Goal: Task Accomplishment & Management: Use online tool/utility

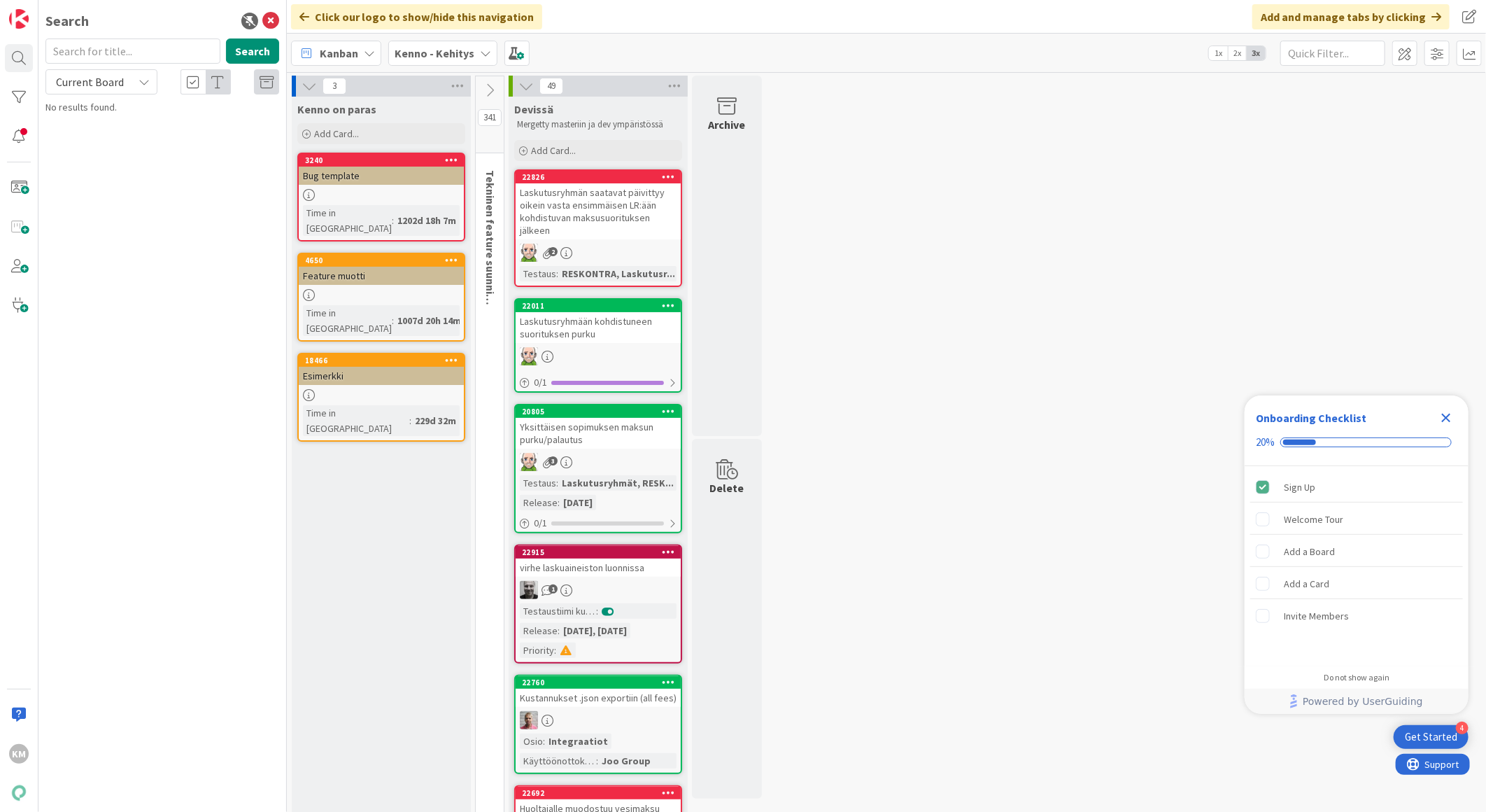
click at [1448, 417] on icon "Close Checklist" at bounding box center [1447, 419] width 9 height 9
click at [414, 54] on b "Kenno - Kehitys" at bounding box center [434, 53] width 80 height 14
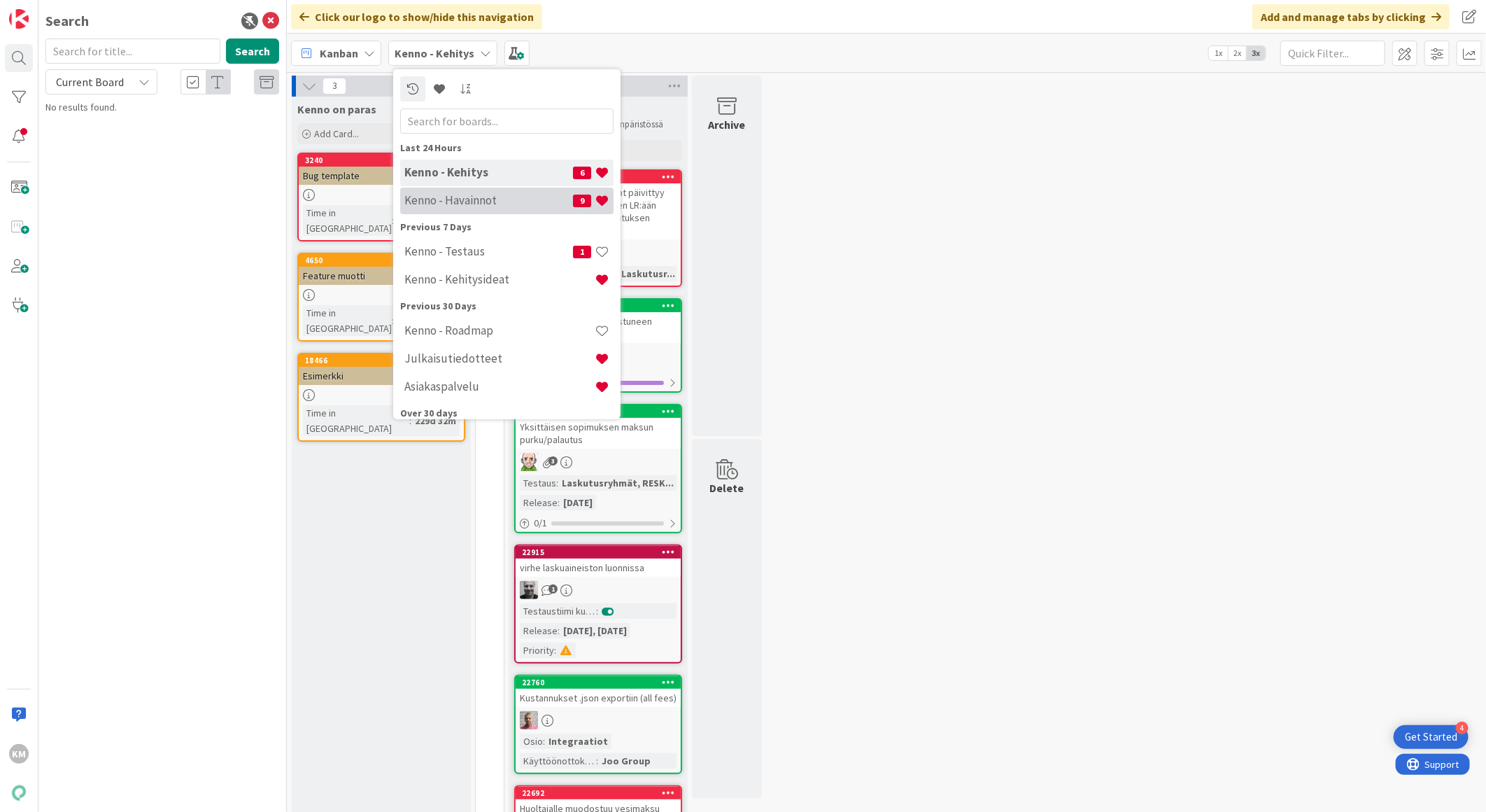
click at [444, 199] on h4 "Kenno - Havainnot" at bounding box center [489, 200] width 169 height 14
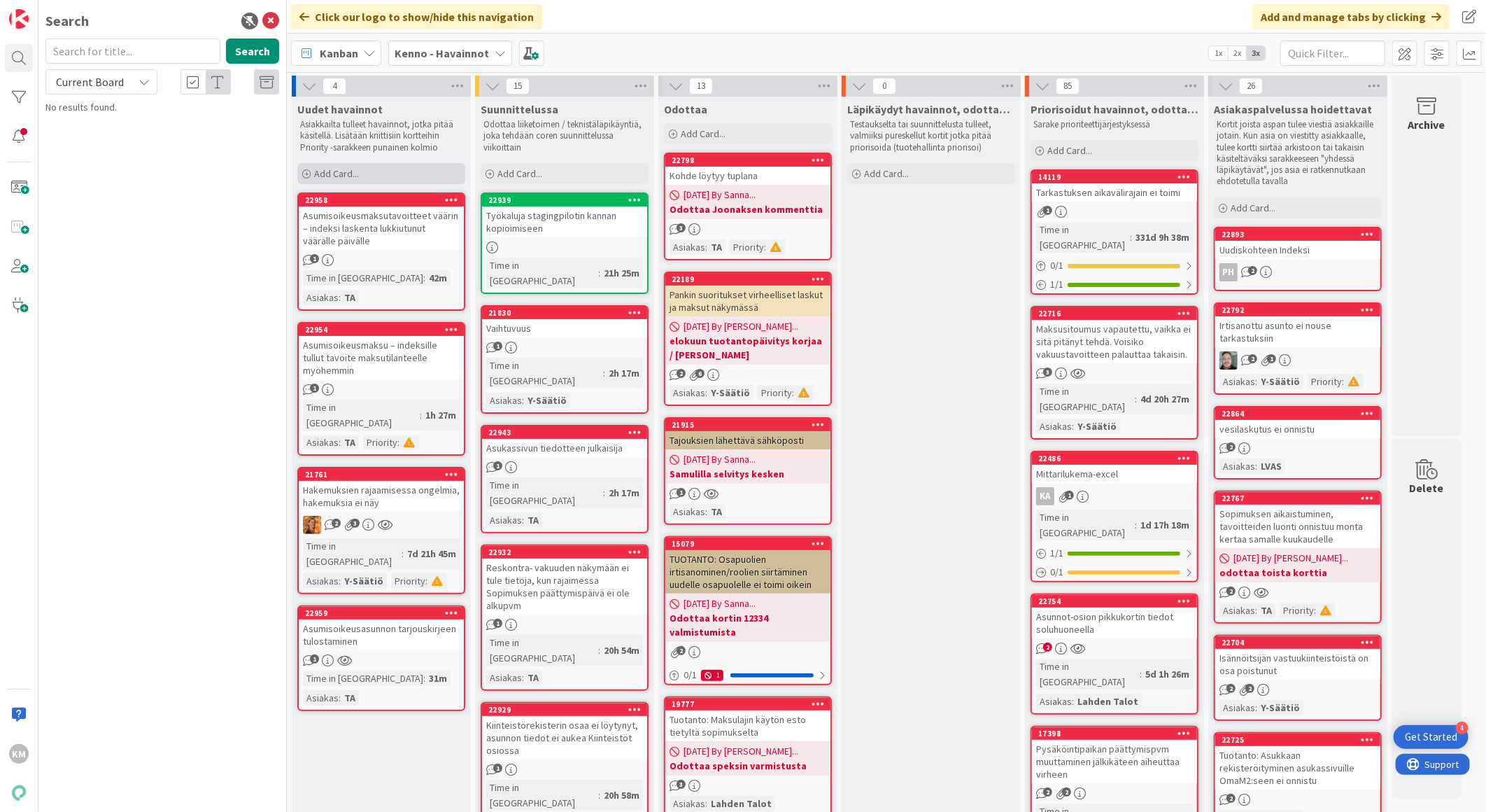
click at [352, 172] on span "Add Card..." at bounding box center [337, 173] width 45 height 12
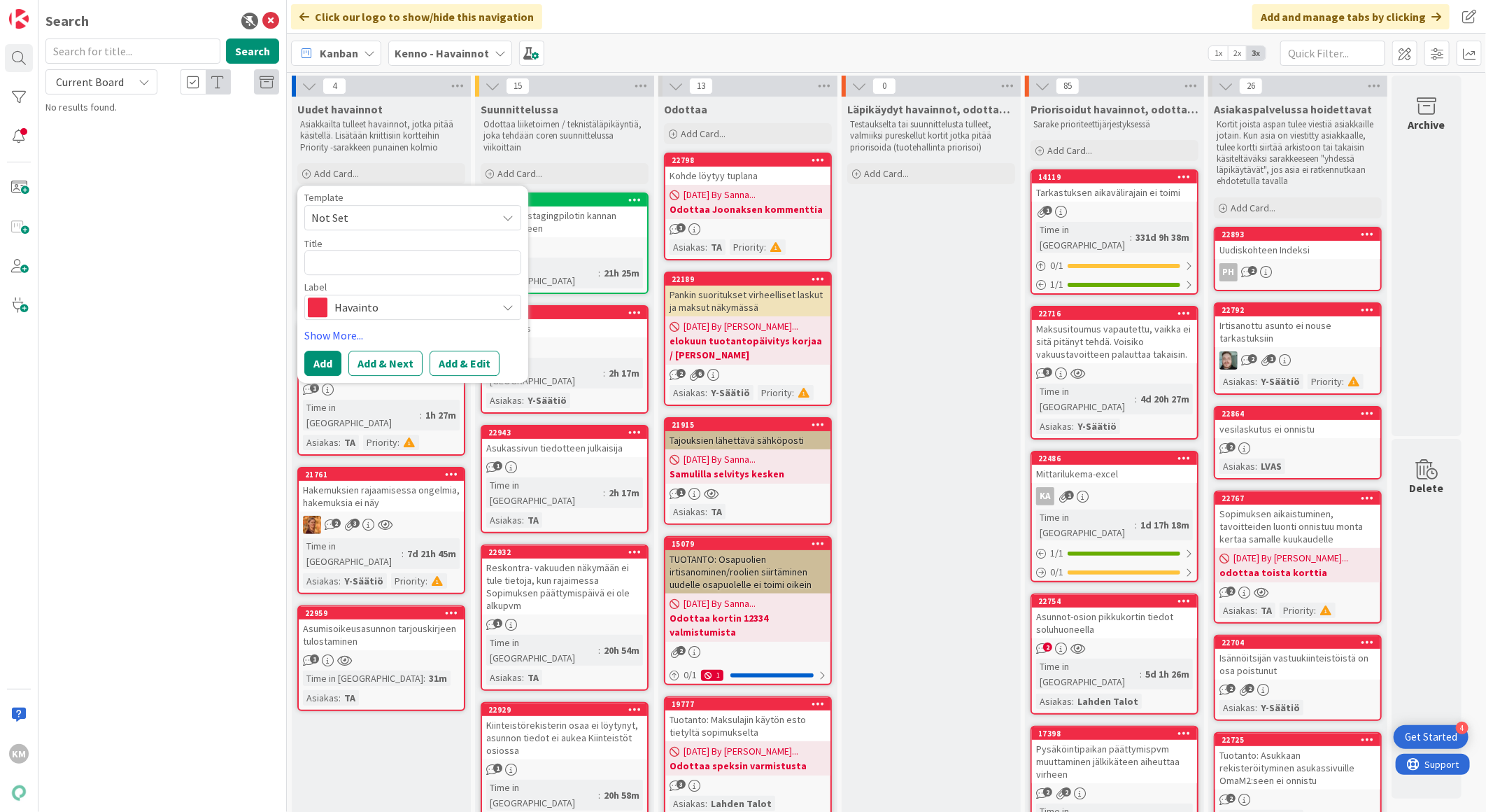
type textarea "x"
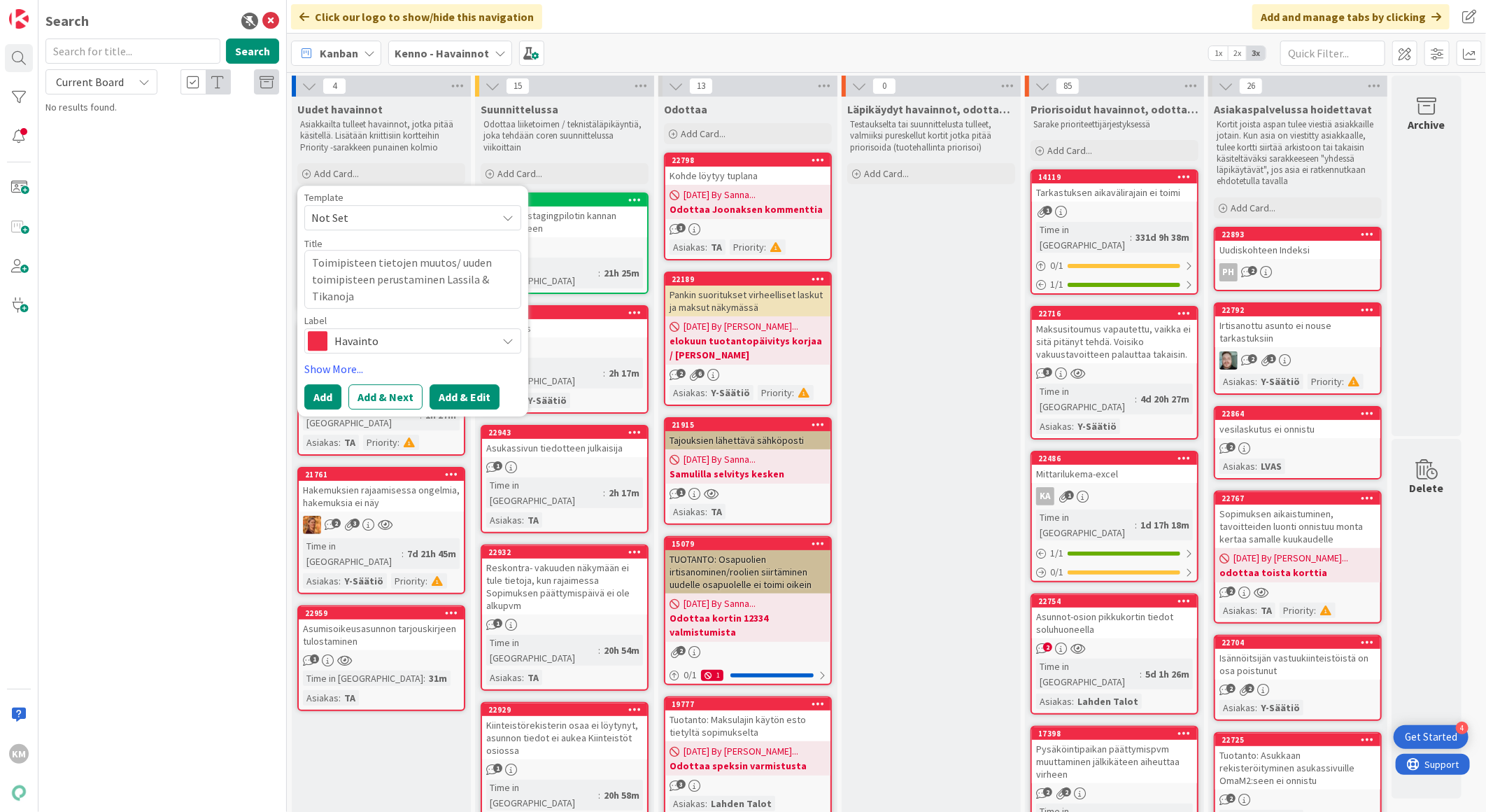
type textarea "Toimipisteen tietojen muutos/ uuden toimipisteen perustaminen Lassila & Tikanoja"
click at [478, 399] on button "Add & Edit" at bounding box center [465, 396] width 70 height 25
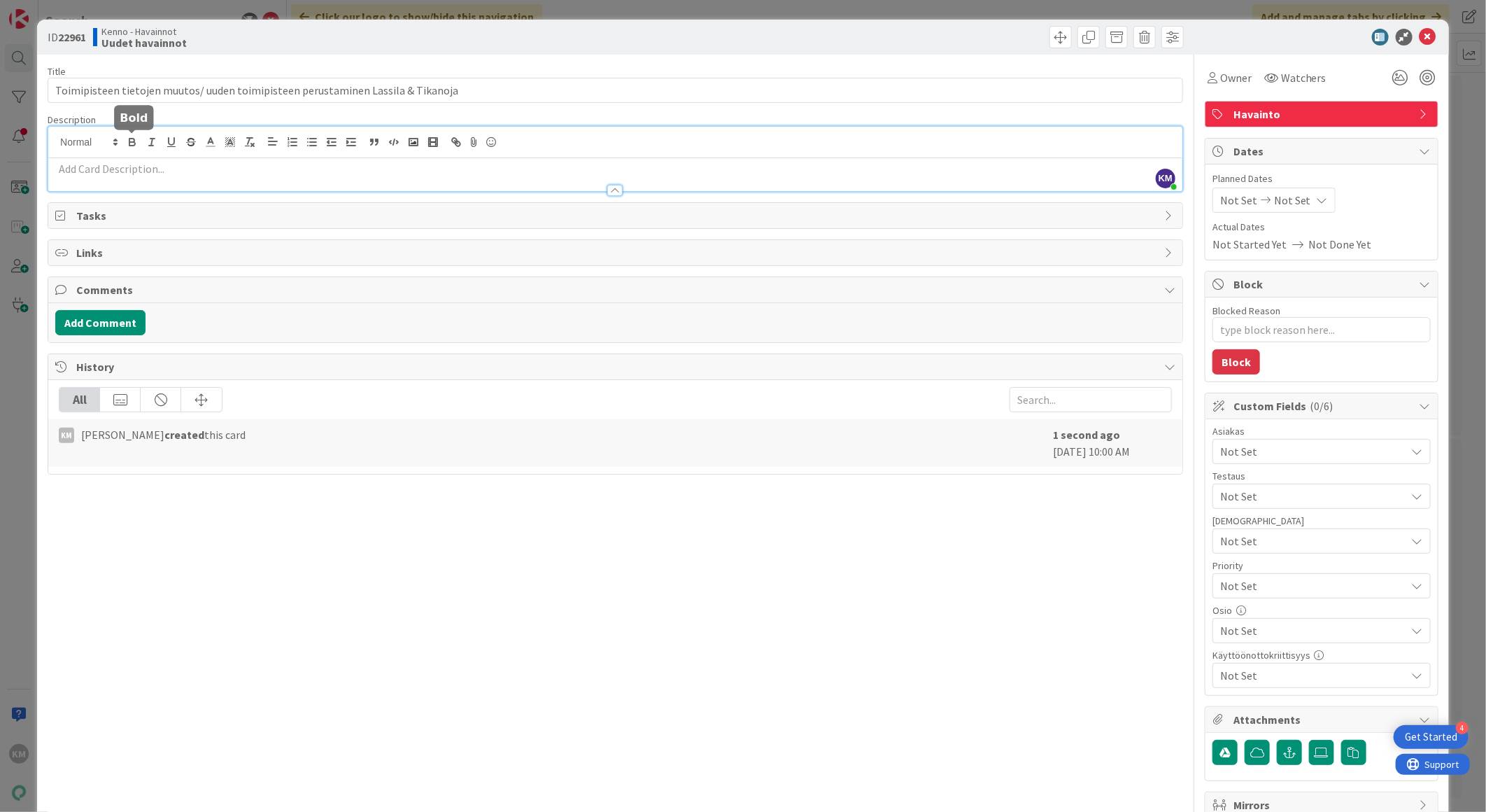
drag, startPoint x: 124, startPoint y: 141, endPoint x: 73, endPoint y: 173, distance: 60.2
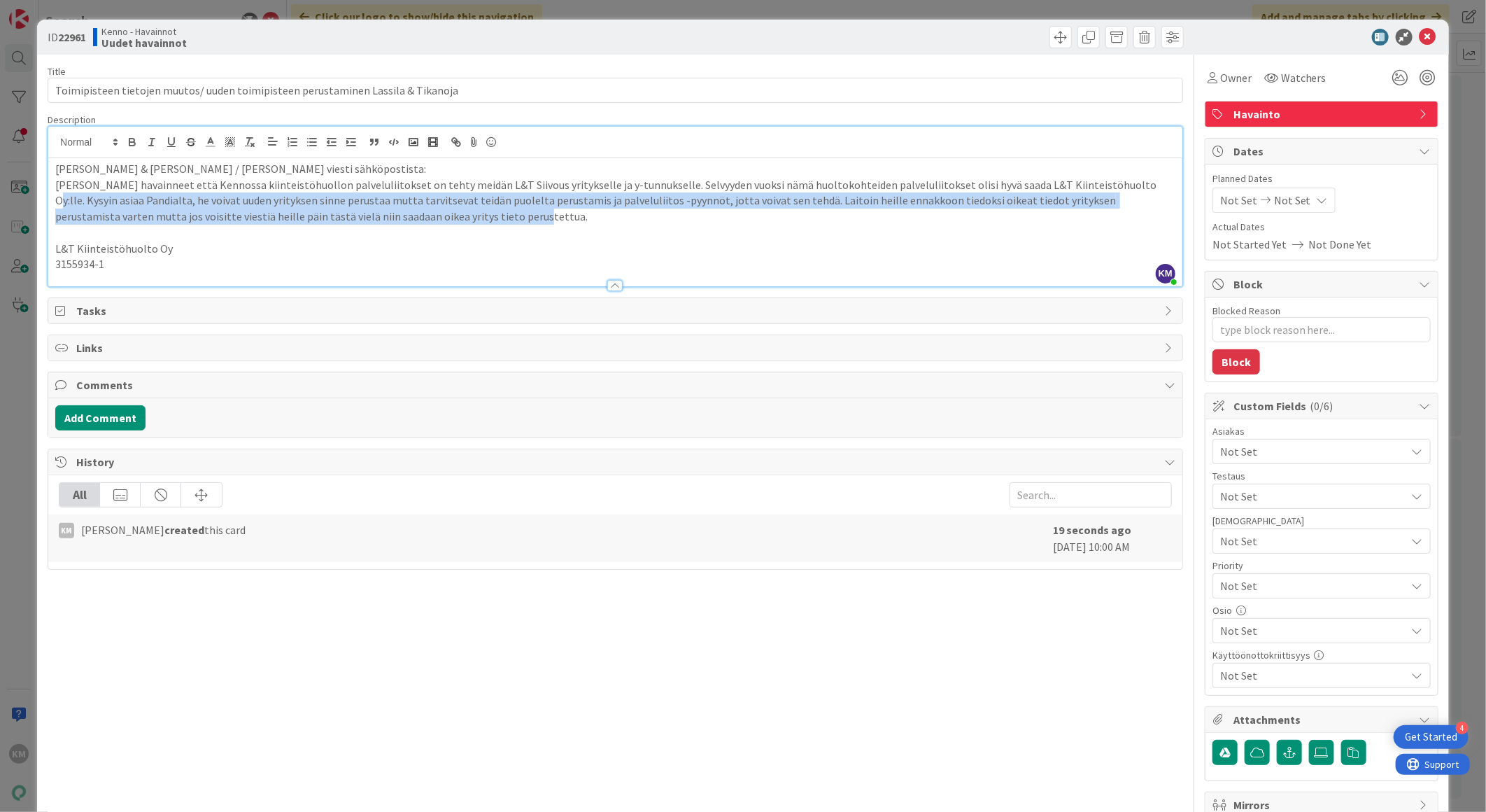
drag, startPoint x: 1111, startPoint y: 183, endPoint x: 1156, endPoint y: 211, distance: 53.0
click at [1156, 211] on p "[PERSON_NAME] havainneet että Kennossa kiinteistöhuollon palveluliitokset on te…" at bounding box center [615, 201] width 1120 height 48
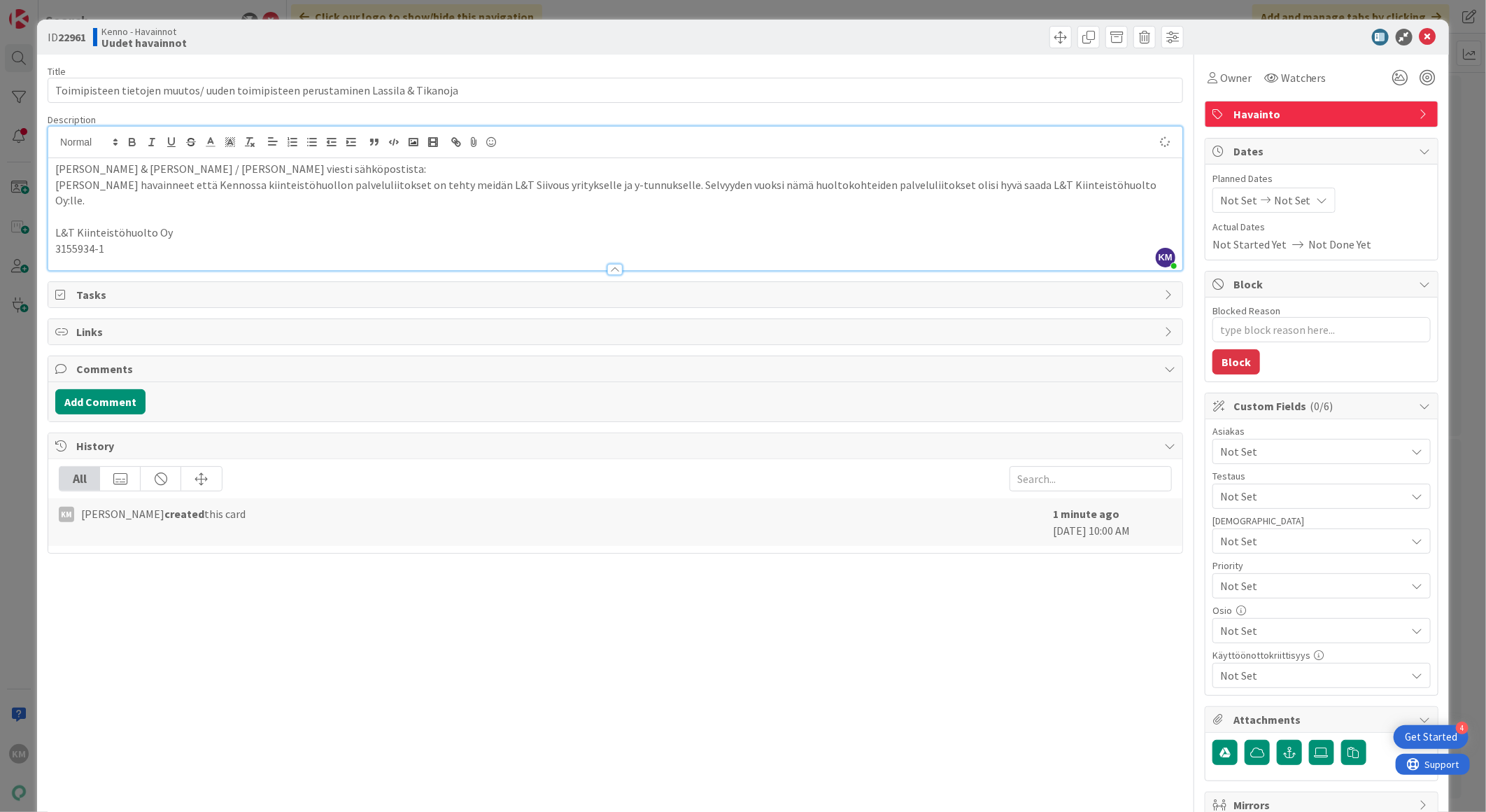
type textarea "x"
click at [55, 224] on p "L&T Kiinteistöhuolto Oy" at bounding box center [615, 232] width 1120 height 16
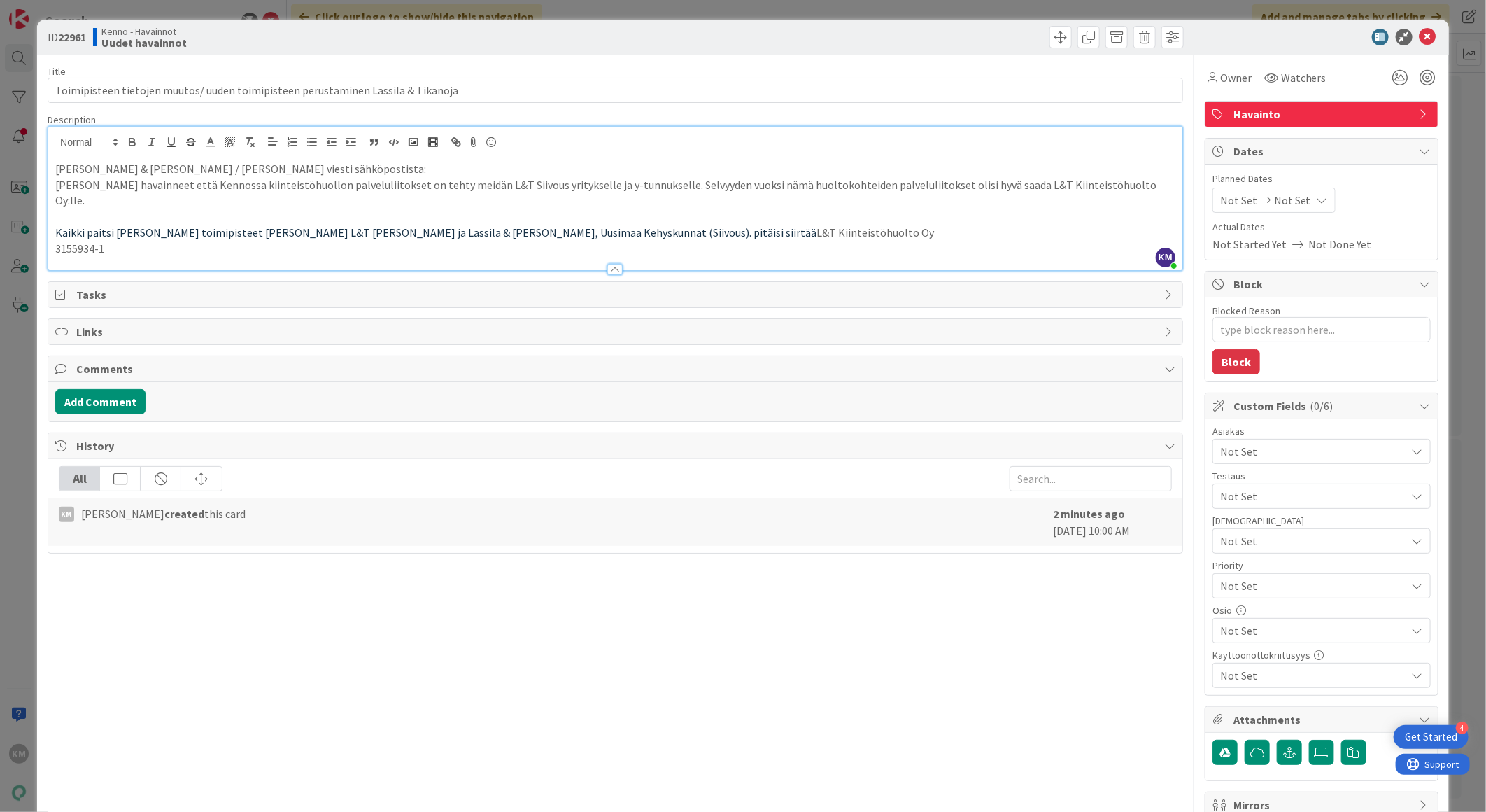
click at [52, 236] on div "Lassila & [PERSON_NAME] / [PERSON_NAME] viesti sähköpostista: Olemme havainneet…" at bounding box center [615, 213] width 1134 height 112
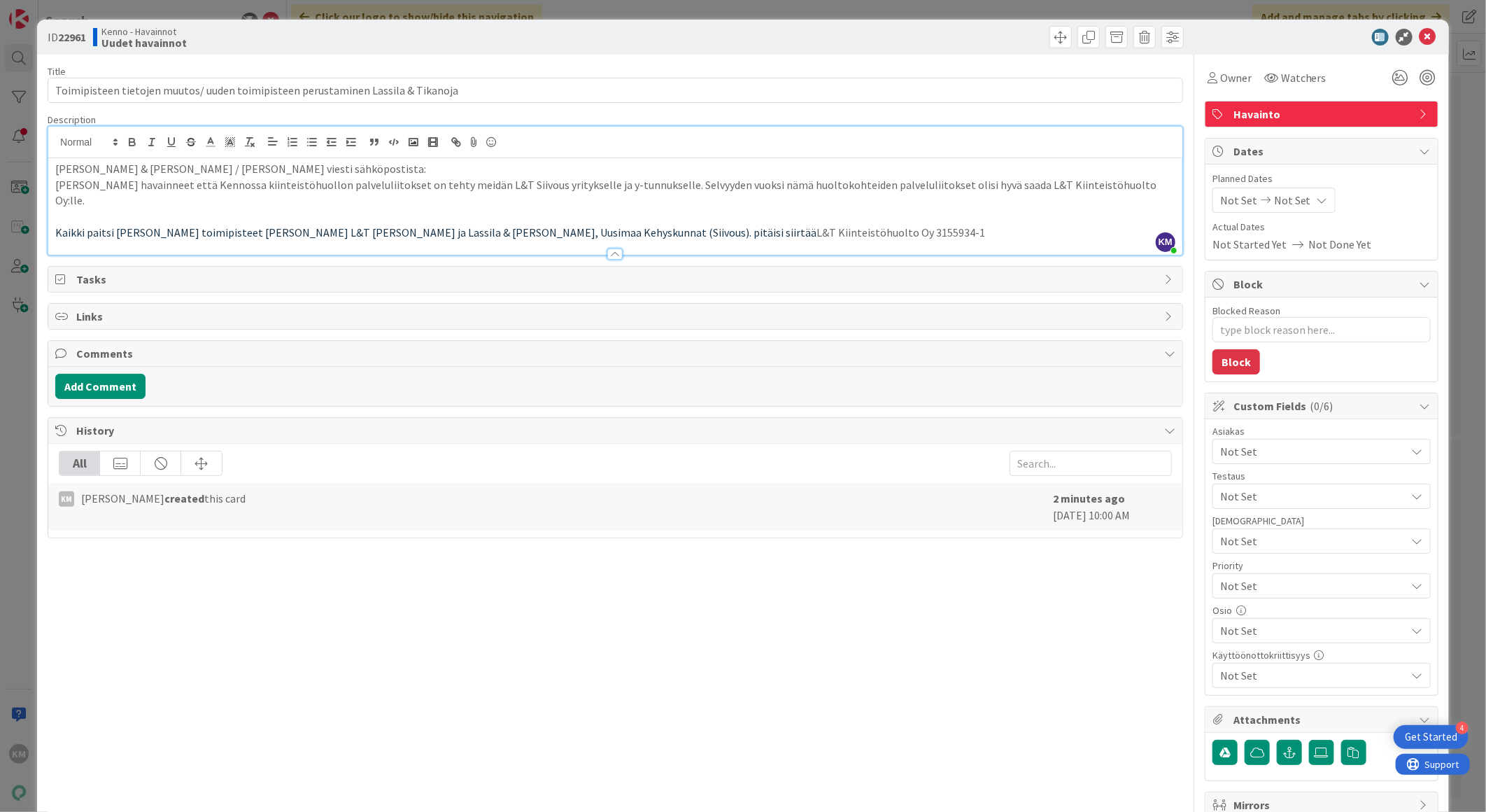
click at [833, 224] on p "Kaikki paitsi [PERSON_NAME] toimipisteet [PERSON_NAME] L&T [PERSON_NAME] ja Las…" at bounding box center [615, 232] width 1120 height 16
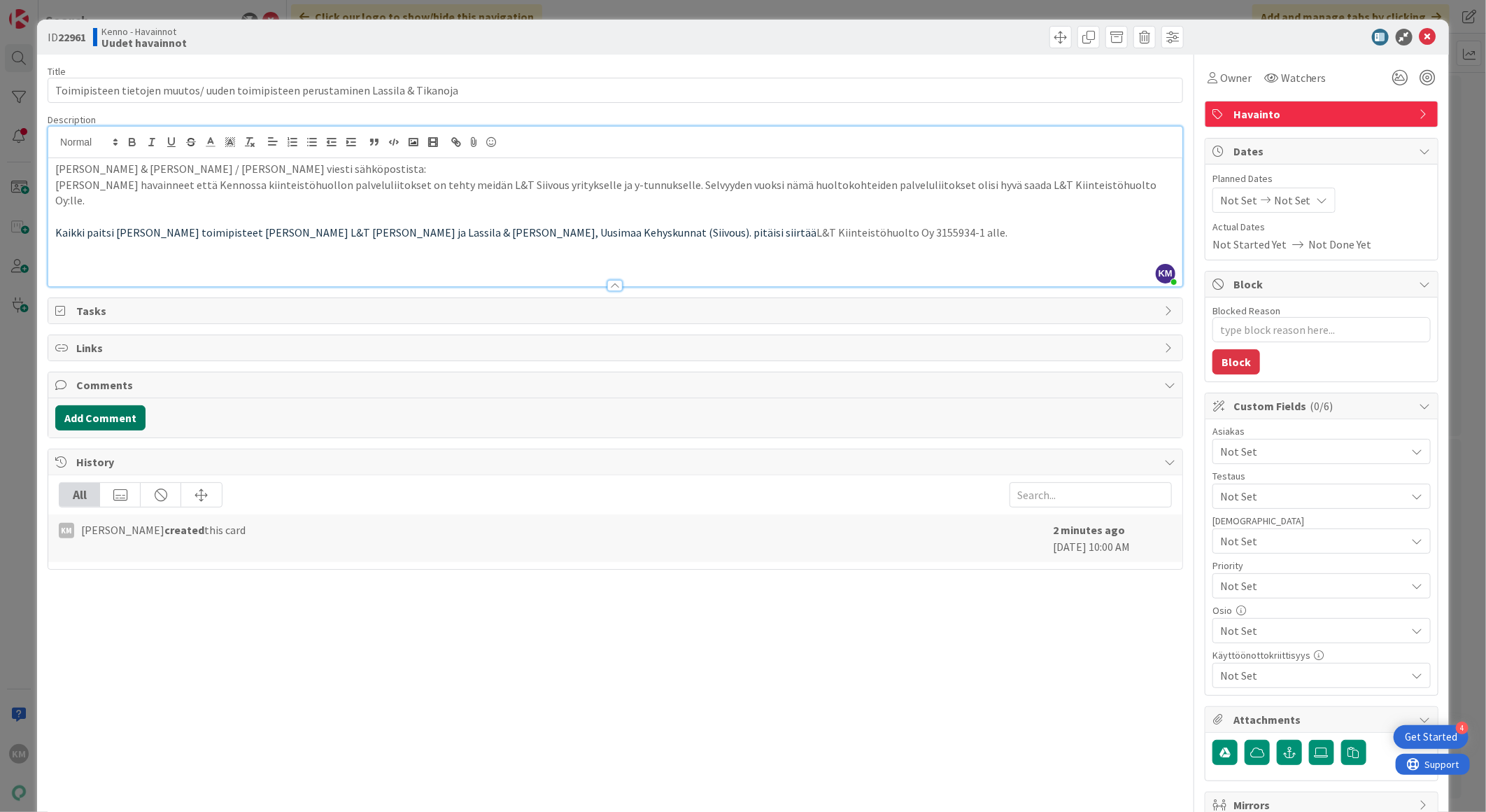
click at [117, 406] on button "Add Comment" at bounding box center [100, 418] width 90 height 25
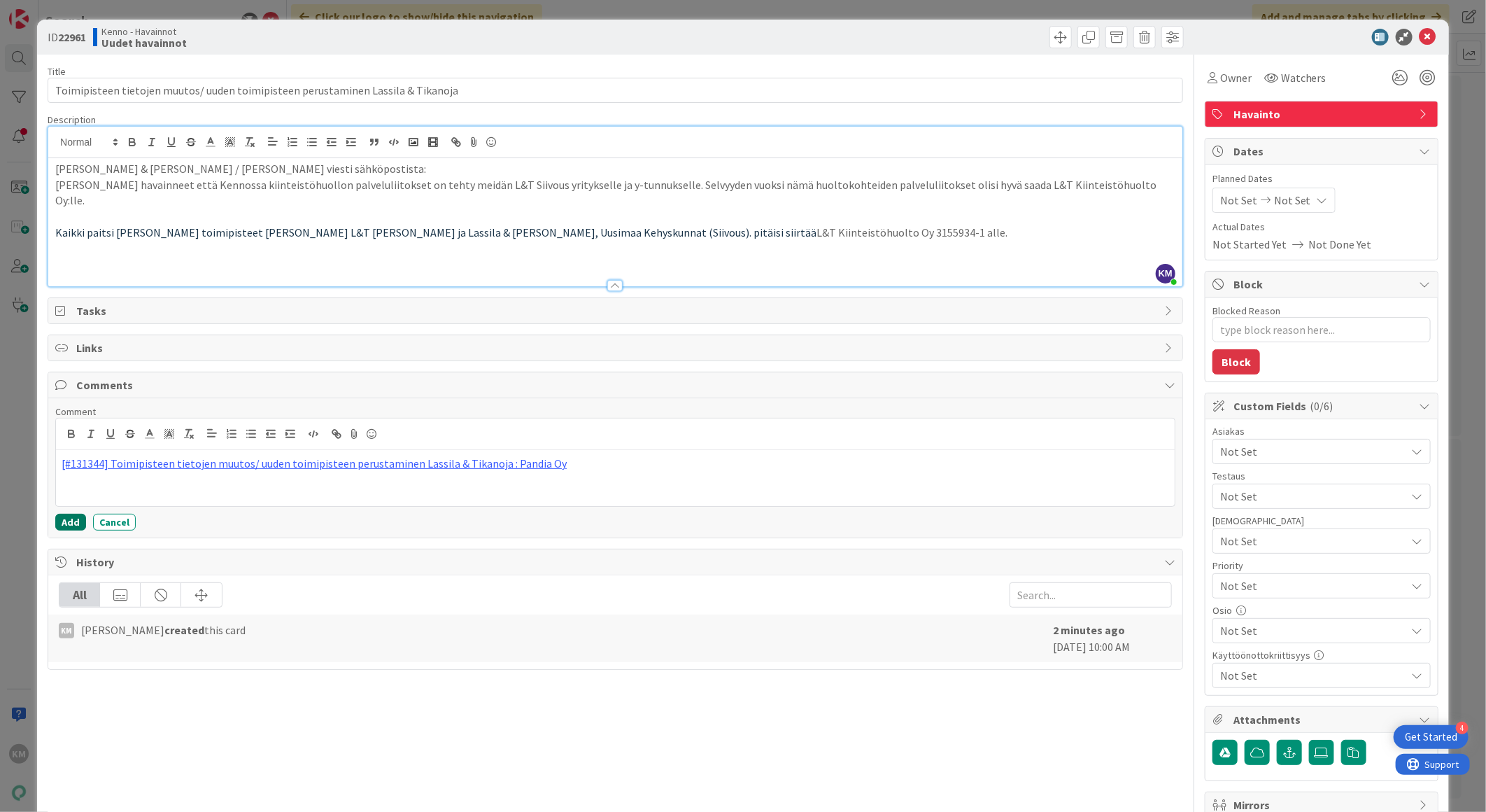
click at [72, 513] on button "Add" at bounding box center [70, 522] width 31 height 17
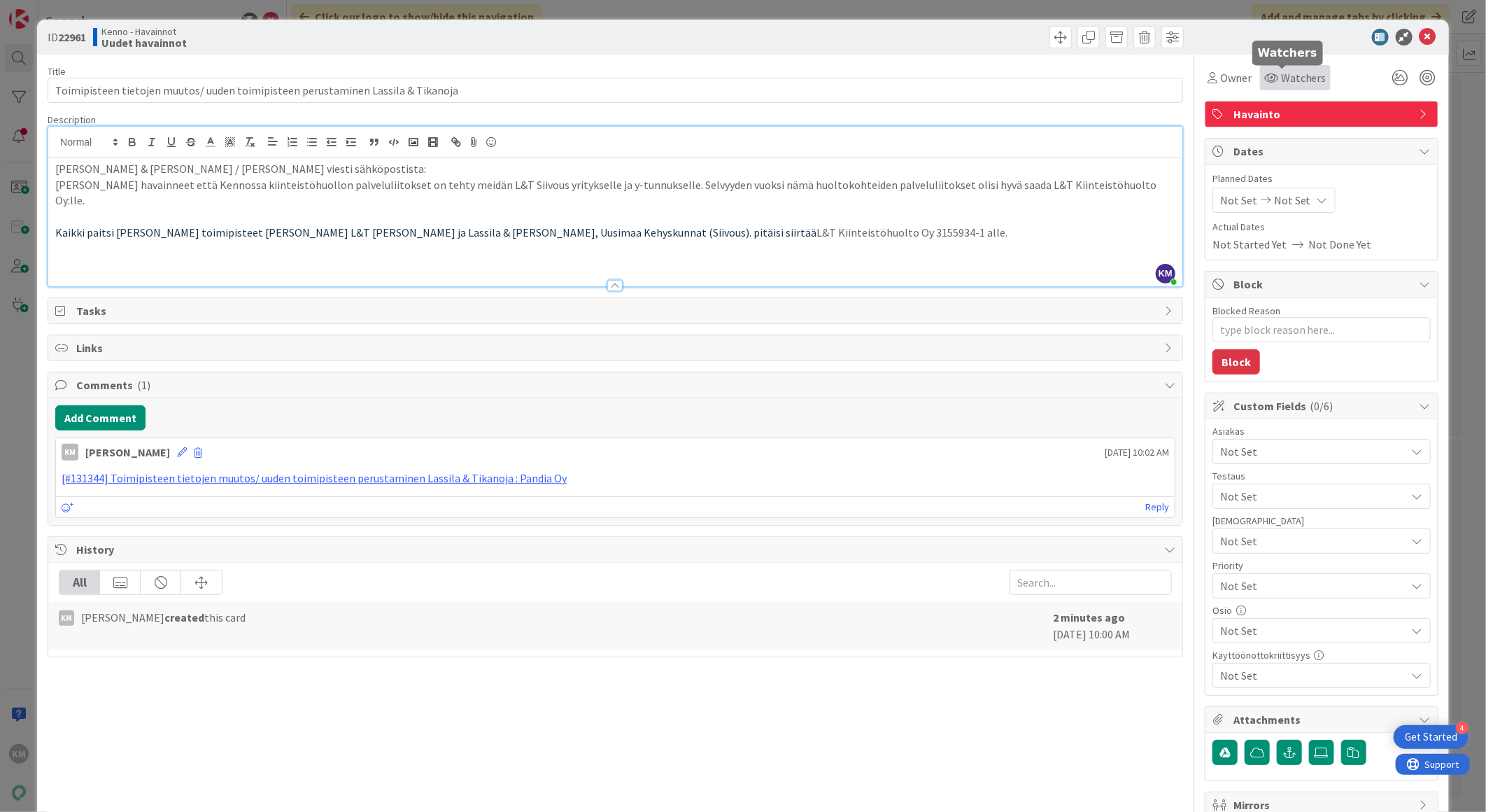
click at [1304, 79] on span "Watchers" at bounding box center [1304, 78] width 45 height 17
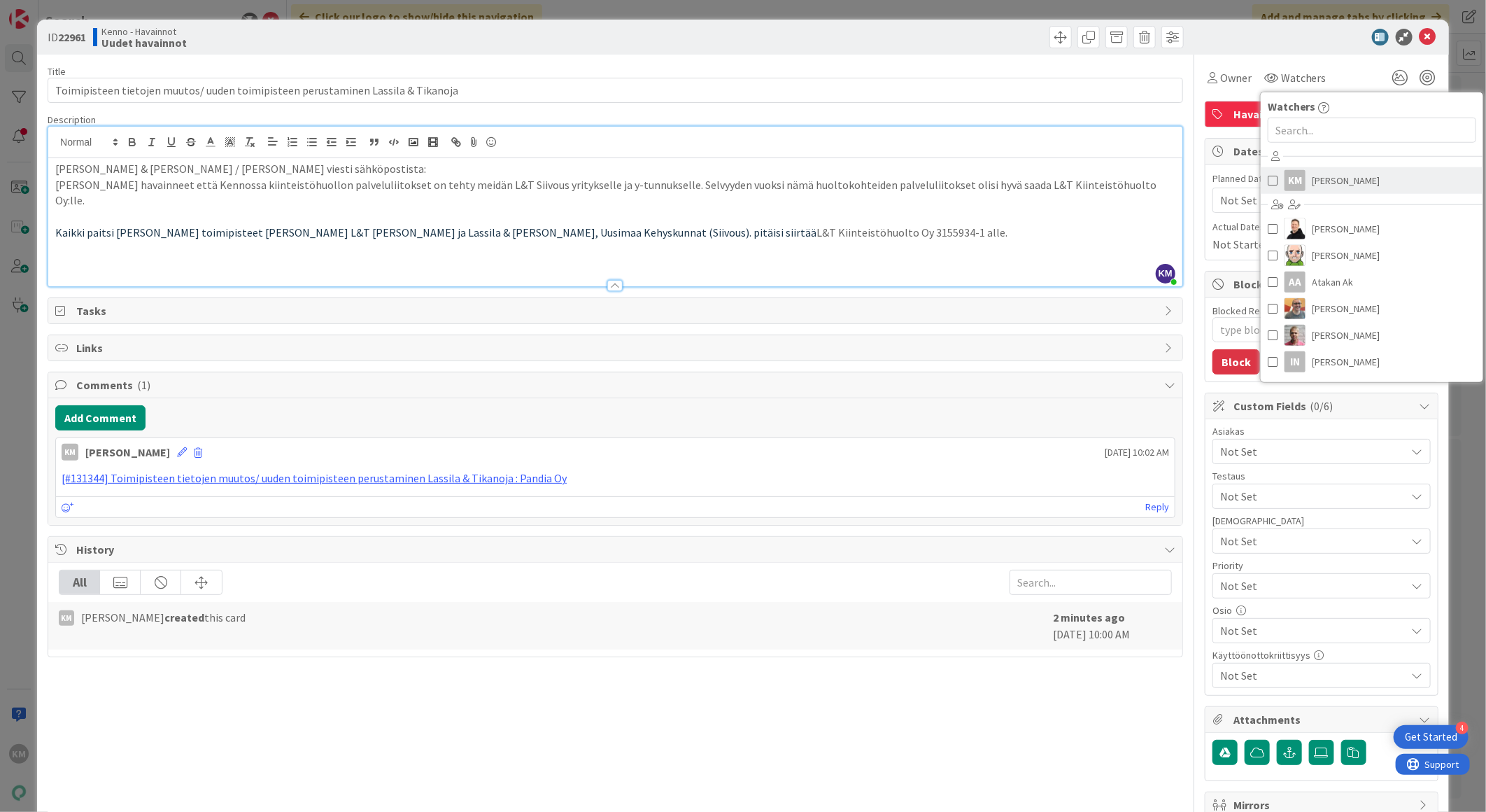
click at [1326, 183] on span "[PERSON_NAME]" at bounding box center [1346, 180] width 68 height 21
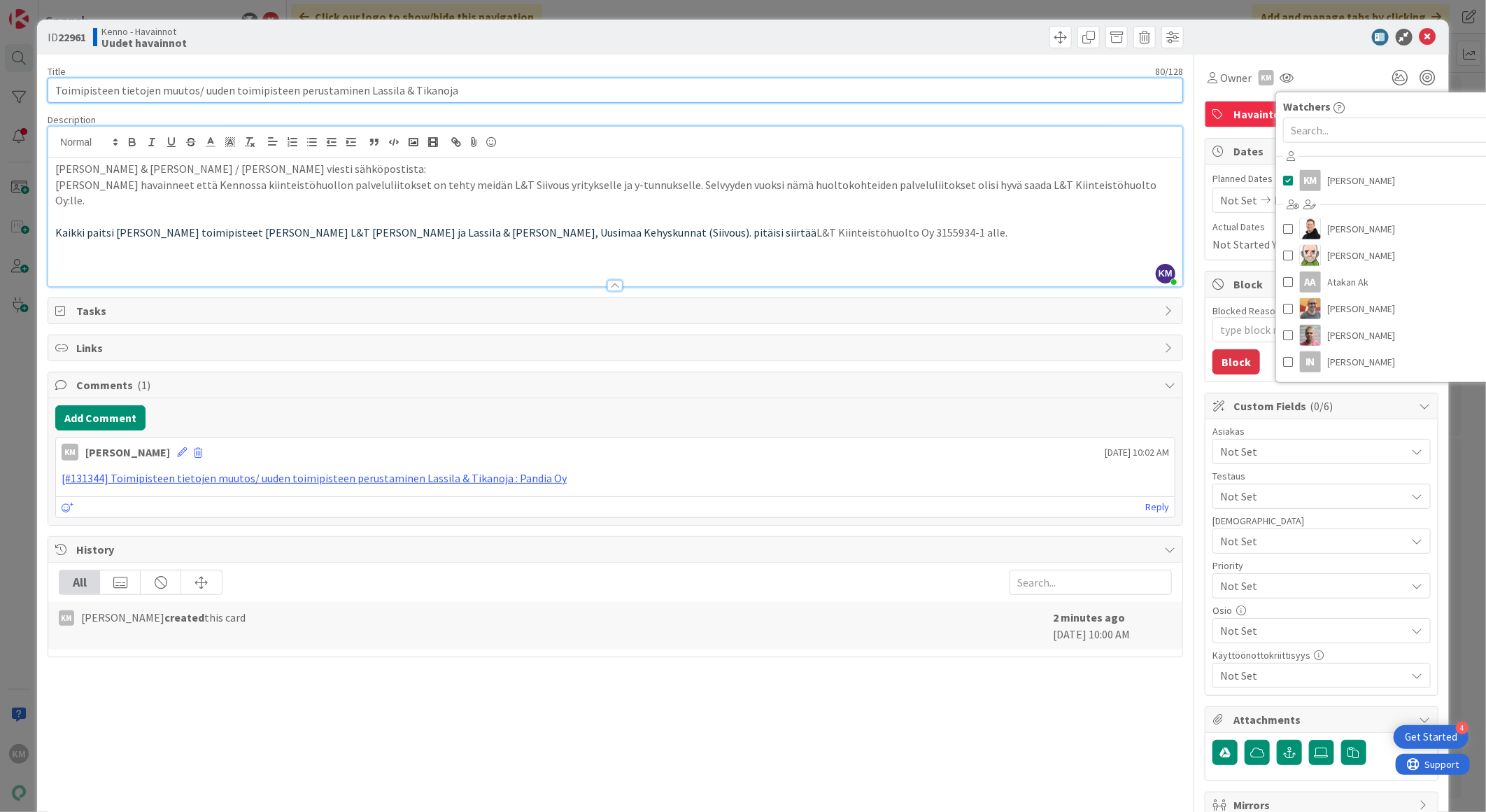
click at [1106, 99] on input "Toimipisteen tietojen muutos/ uuden toimipisteen perustaminen Lassila & Tikanoja" at bounding box center [616, 90] width 1136 height 25
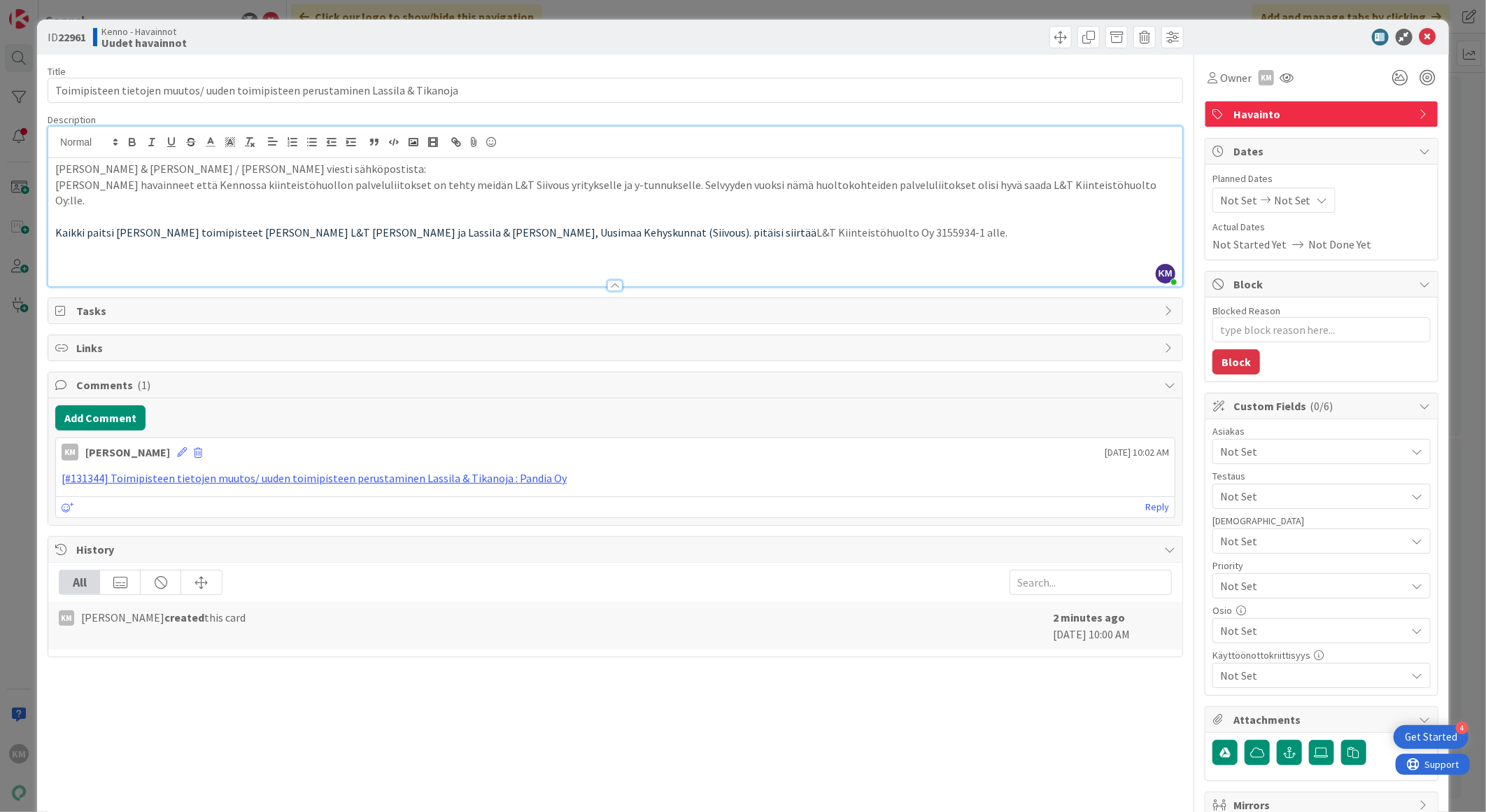
click at [343, 168] on p "[PERSON_NAME] & [PERSON_NAME] / [PERSON_NAME] viesti sähköpostista:" at bounding box center [615, 168] width 1120 height 16
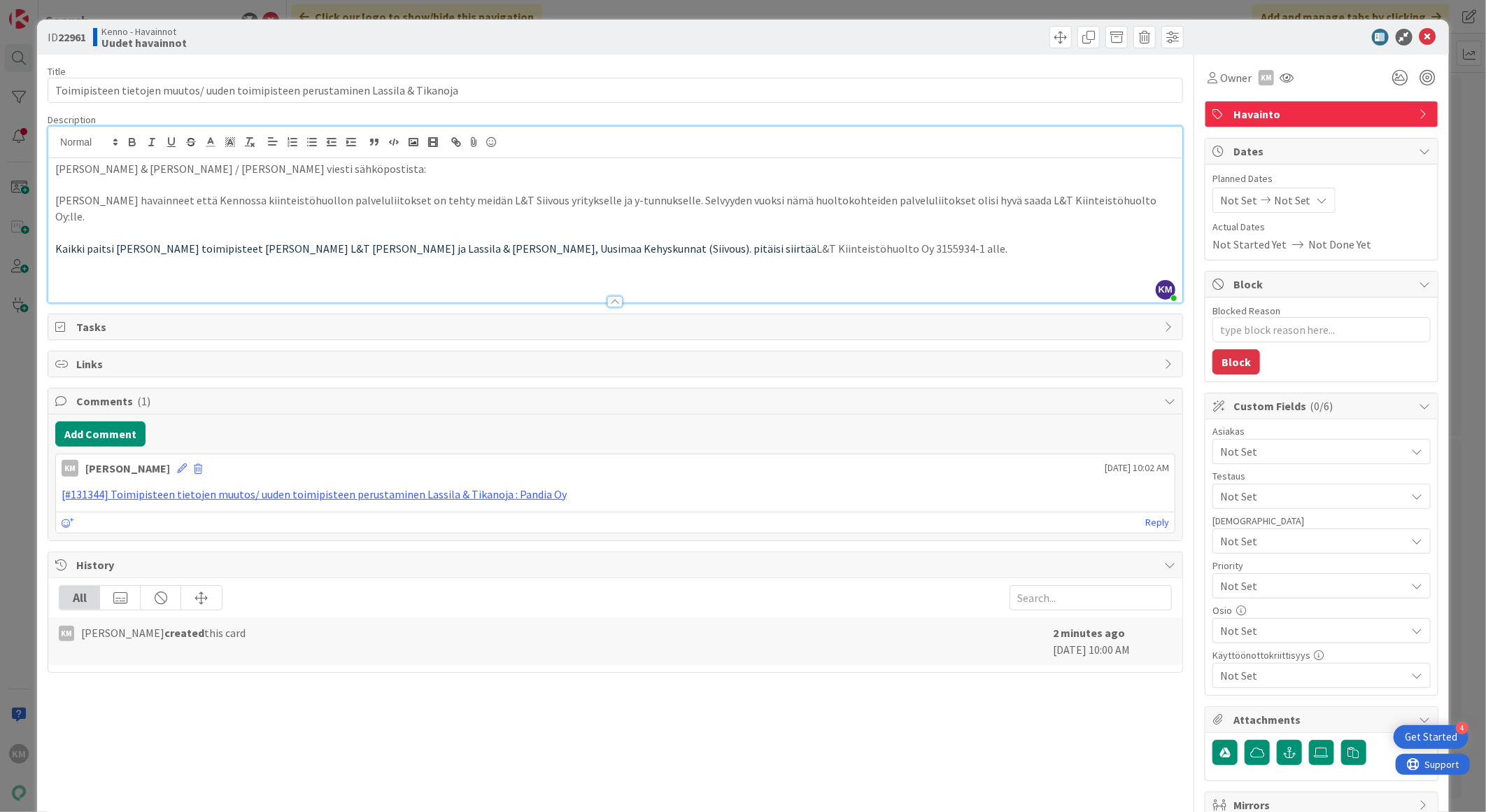
click at [1267, 455] on span "Not Set" at bounding box center [1313, 452] width 186 height 17
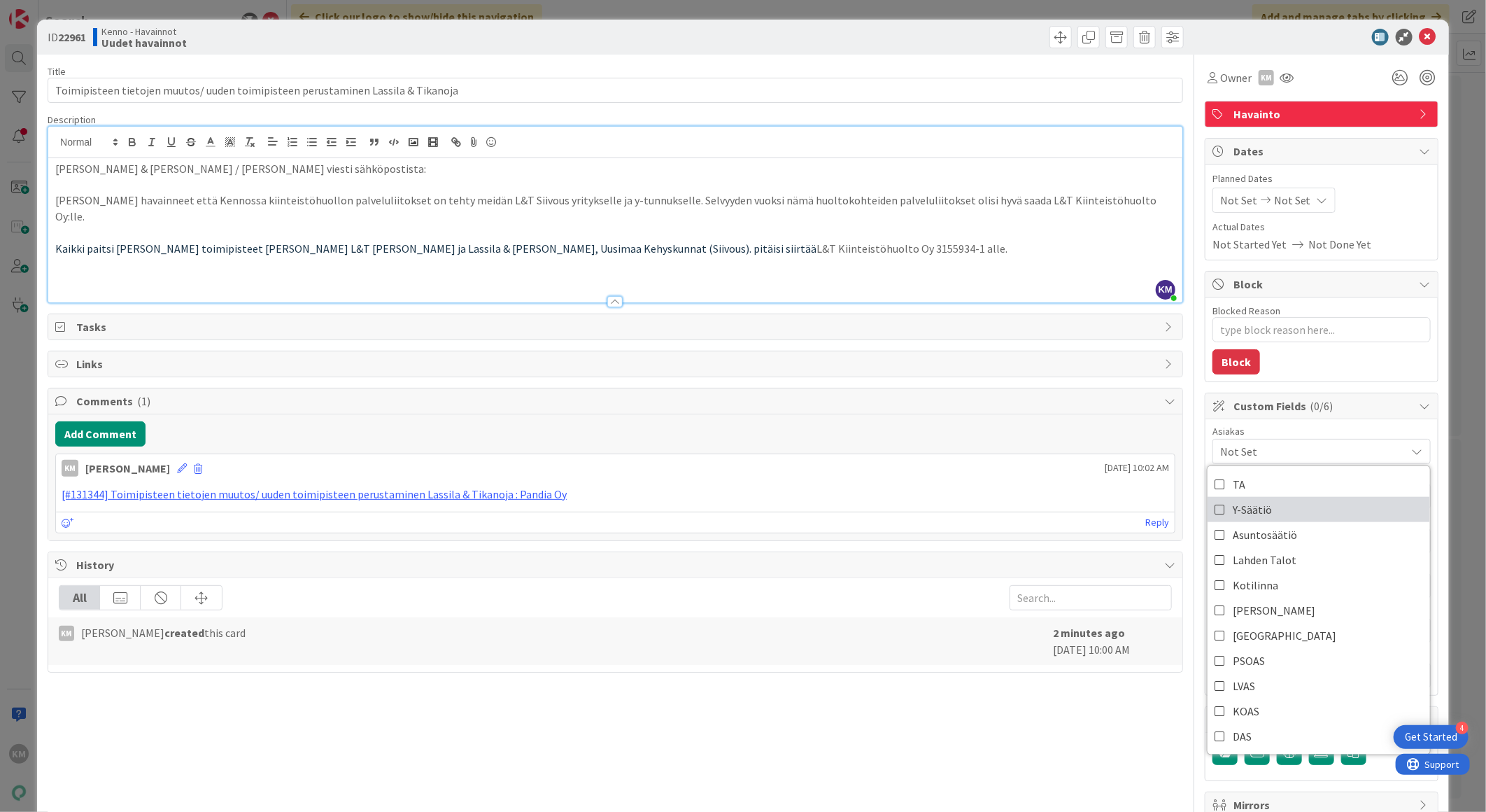
click at [1244, 512] on span "Y-Säätiö" at bounding box center [1252, 510] width 39 height 21
click at [1005, 704] on div "Title 80 / 128 Toimipisteen tietojen muutos/ uuden toimipisteen perustaminen La…" at bounding box center [616, 454] width 1136 height 801
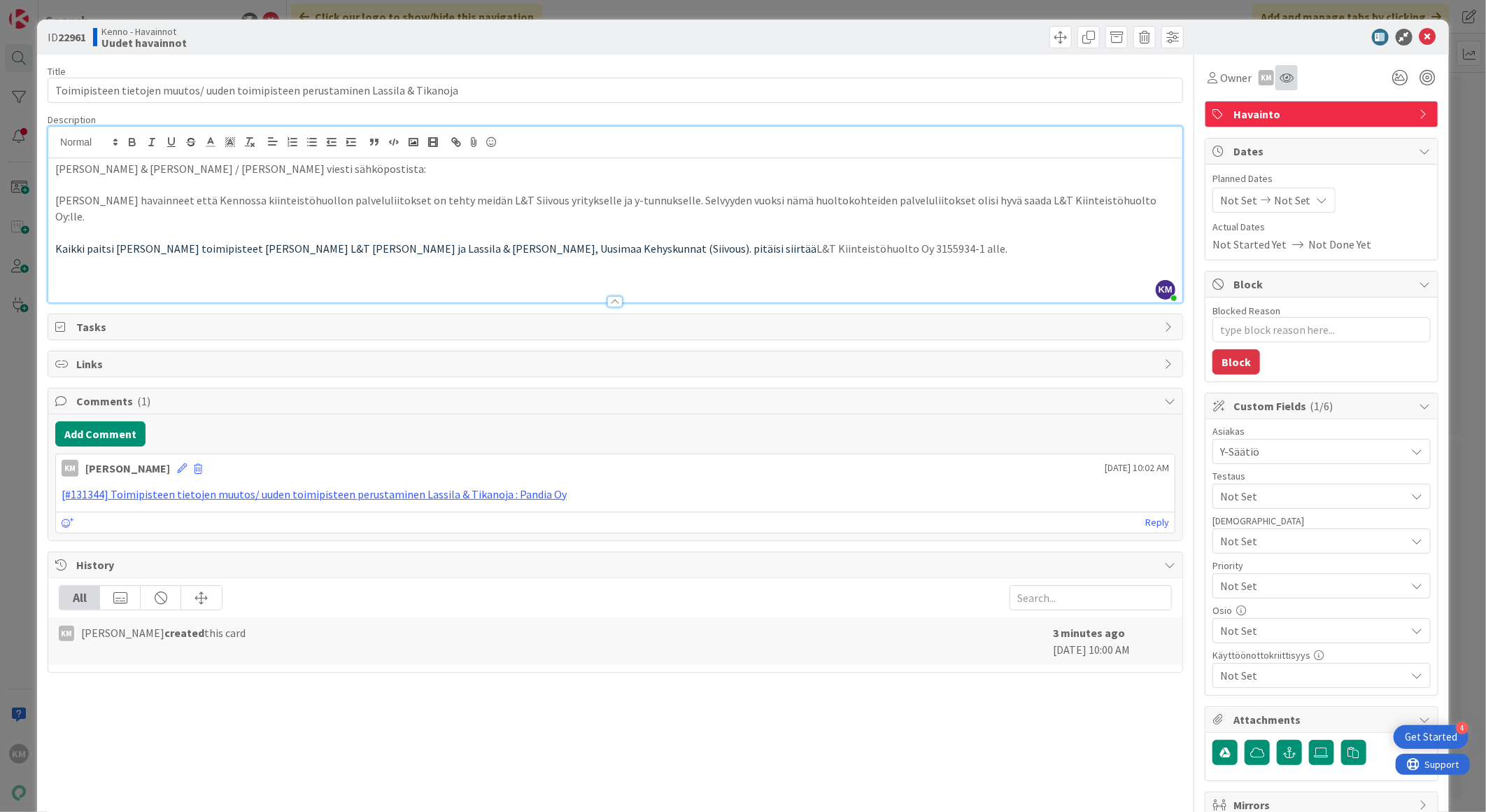
click at [1282, 74] on div at bounding box center [1287, 77] width 23 height 25
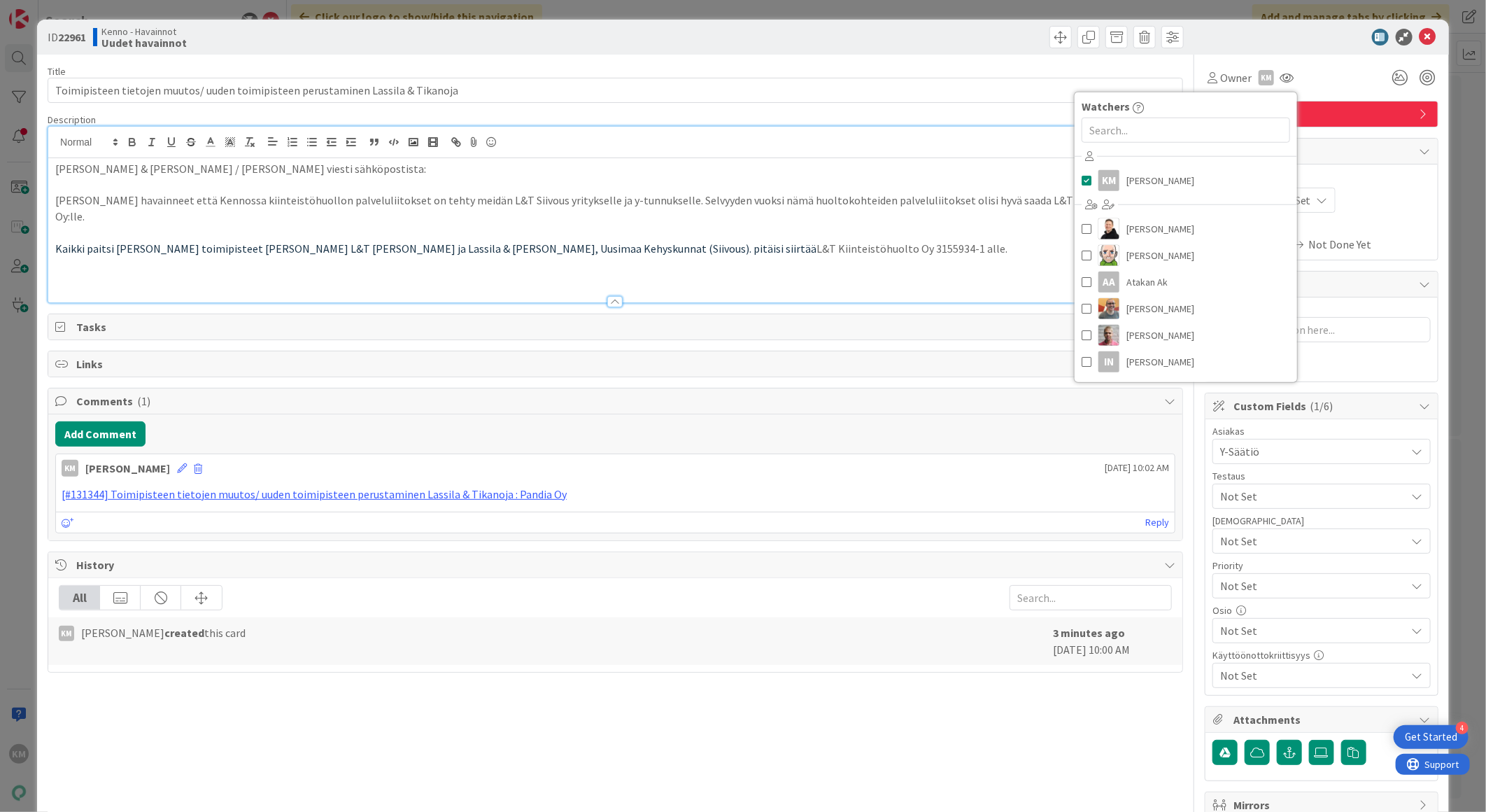
click at [933, 458] on div "KM [PERSON_NAME] [DATE] 10:02 AM" at bounding box center [616, 466] width 1119 height 23
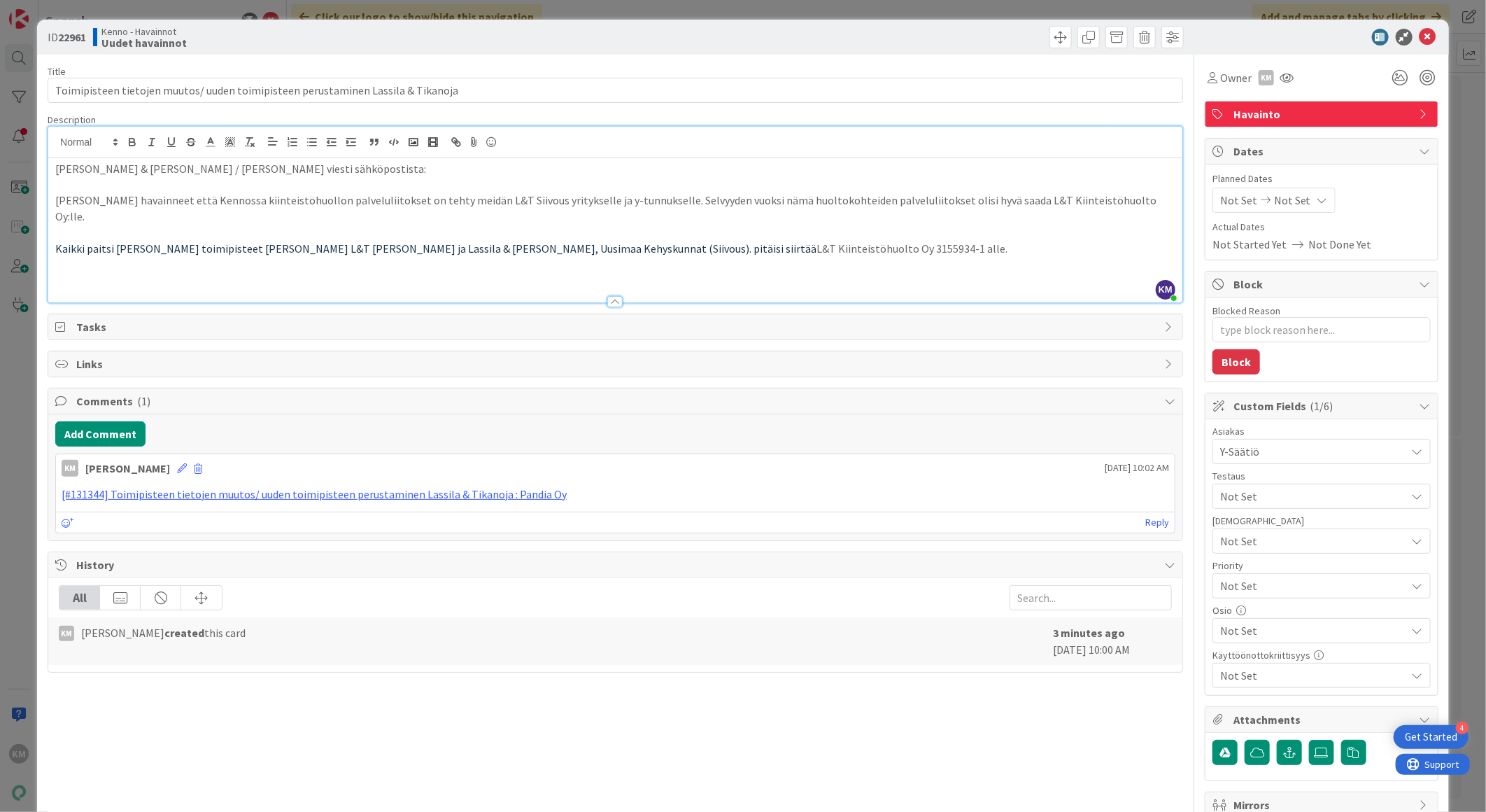
click at [78, 31] on b "22961" at bounding box center [72, 37] width 28 height 14
copy b "22961"
click at [1372, 38] on icon at bounding box center [1381, 38] width 17 height 17
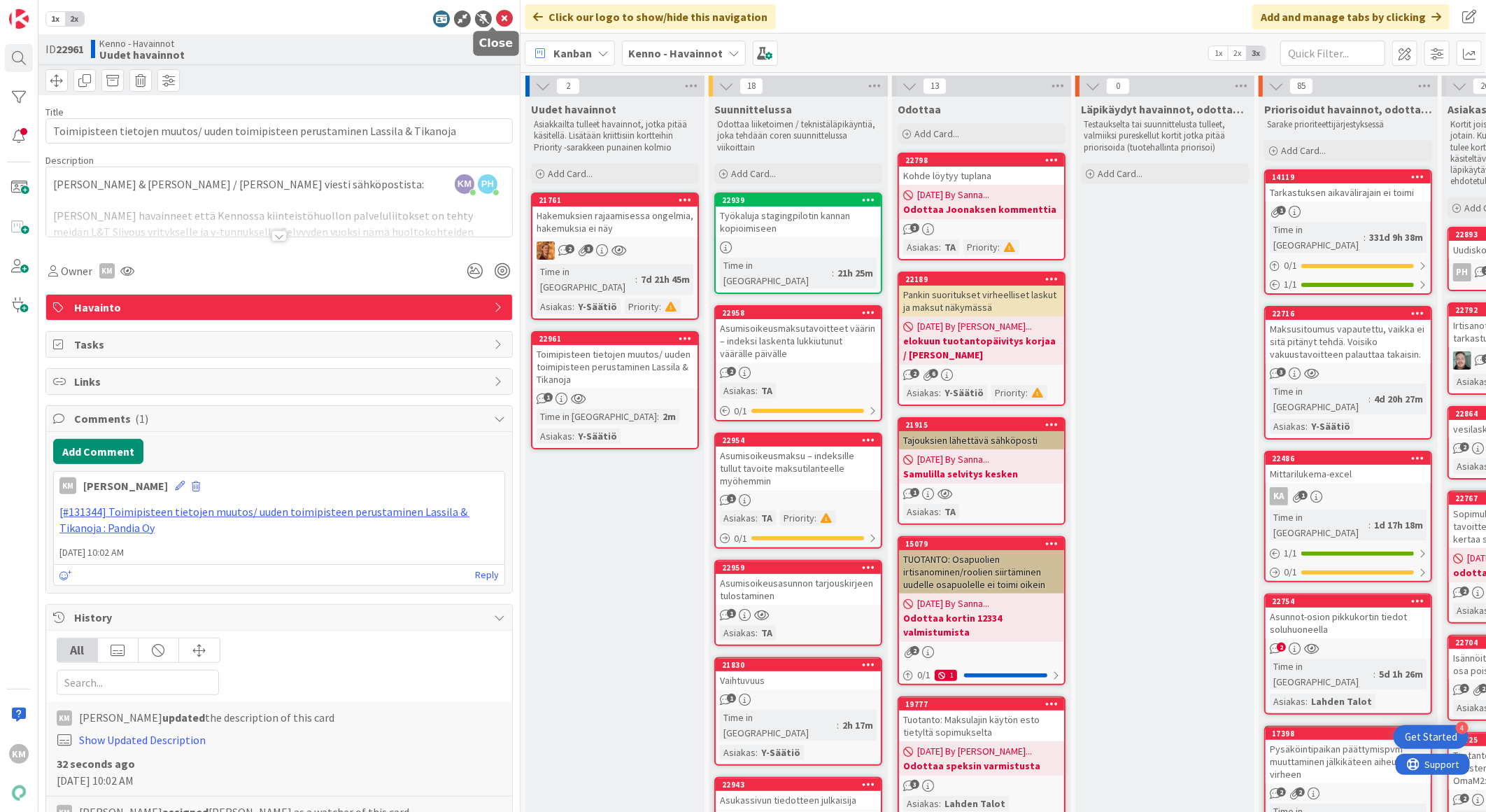
click at [497, 21] on icon at bounding box center [505, 19] width 17 height 17
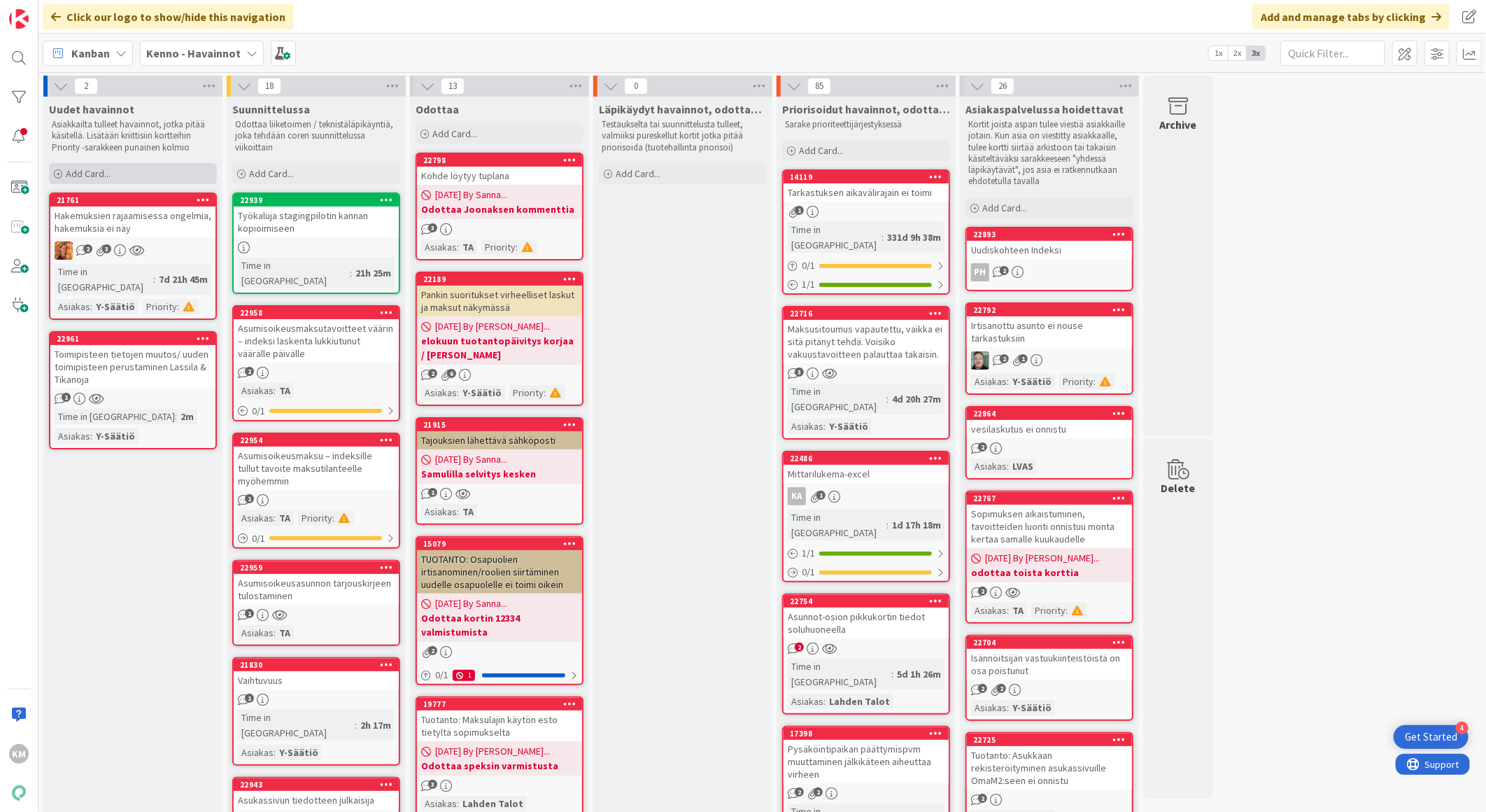
click at [139, 176] on div "Add Card..." at bounding box center [132, 174] width 168 height 21
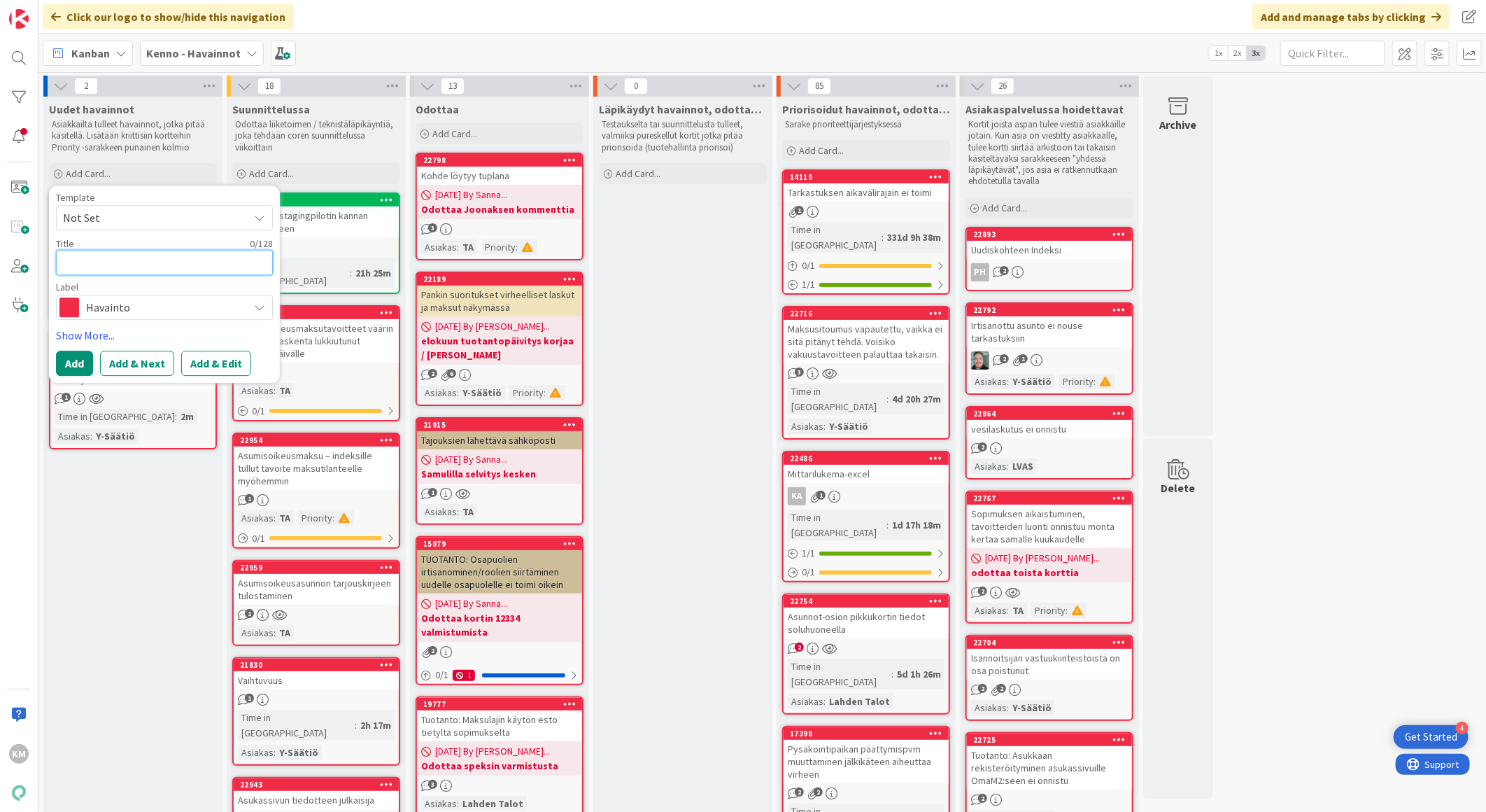
paste textarea "Asumisoikeusasunnosta ei saa tehtyä tarjouskierrosta [GEOGRAPHIC_DATA]"
type textarea "x"
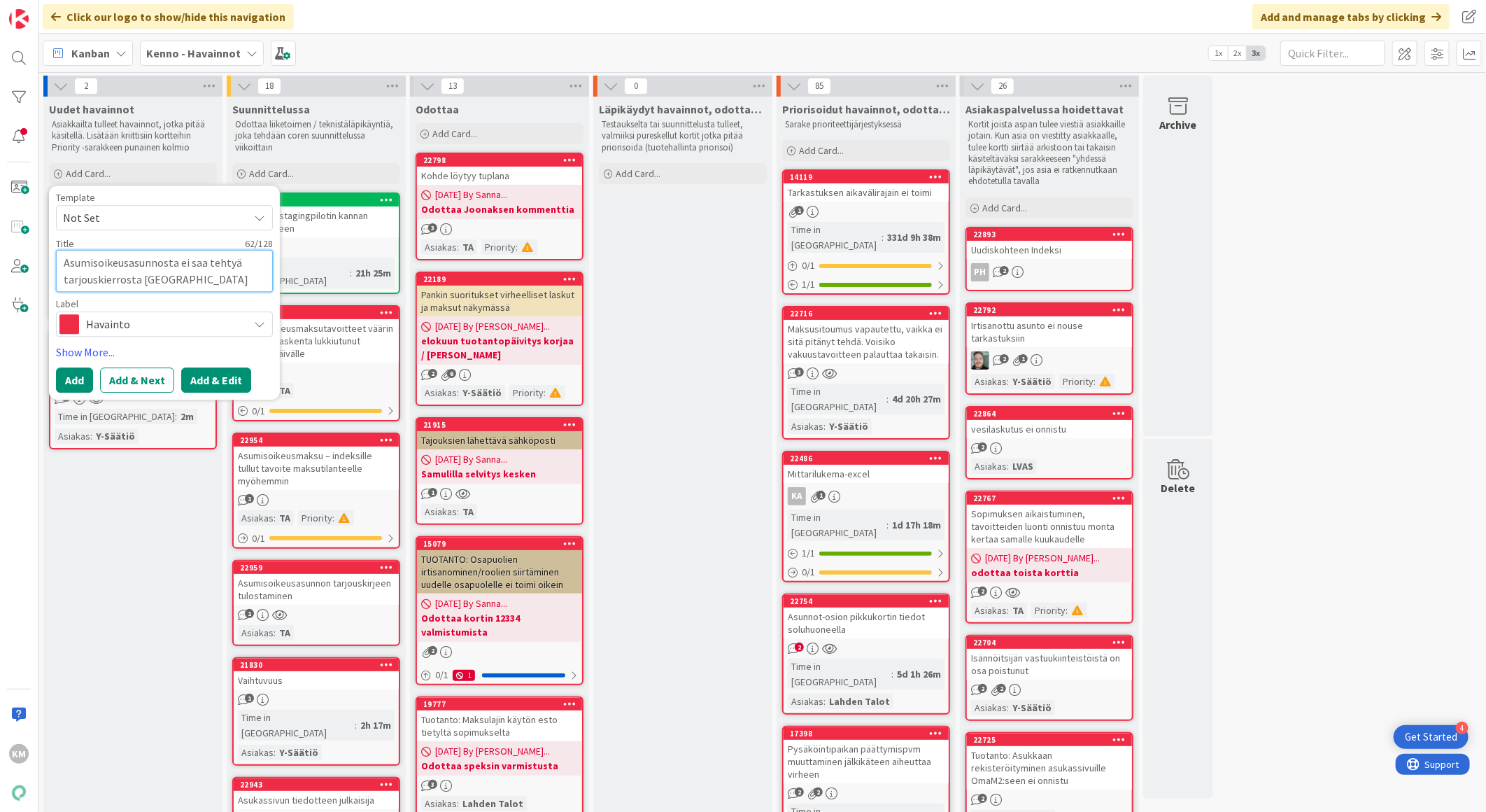
type textarea "Asumisoikeusasunnosta ei saa tehtyä tarjouskierrosta [GEOGRAPHIC_DATA]"
click at [219, 379] on button "Add & Edit" at bounding box center [216, 379] width 70 height 25
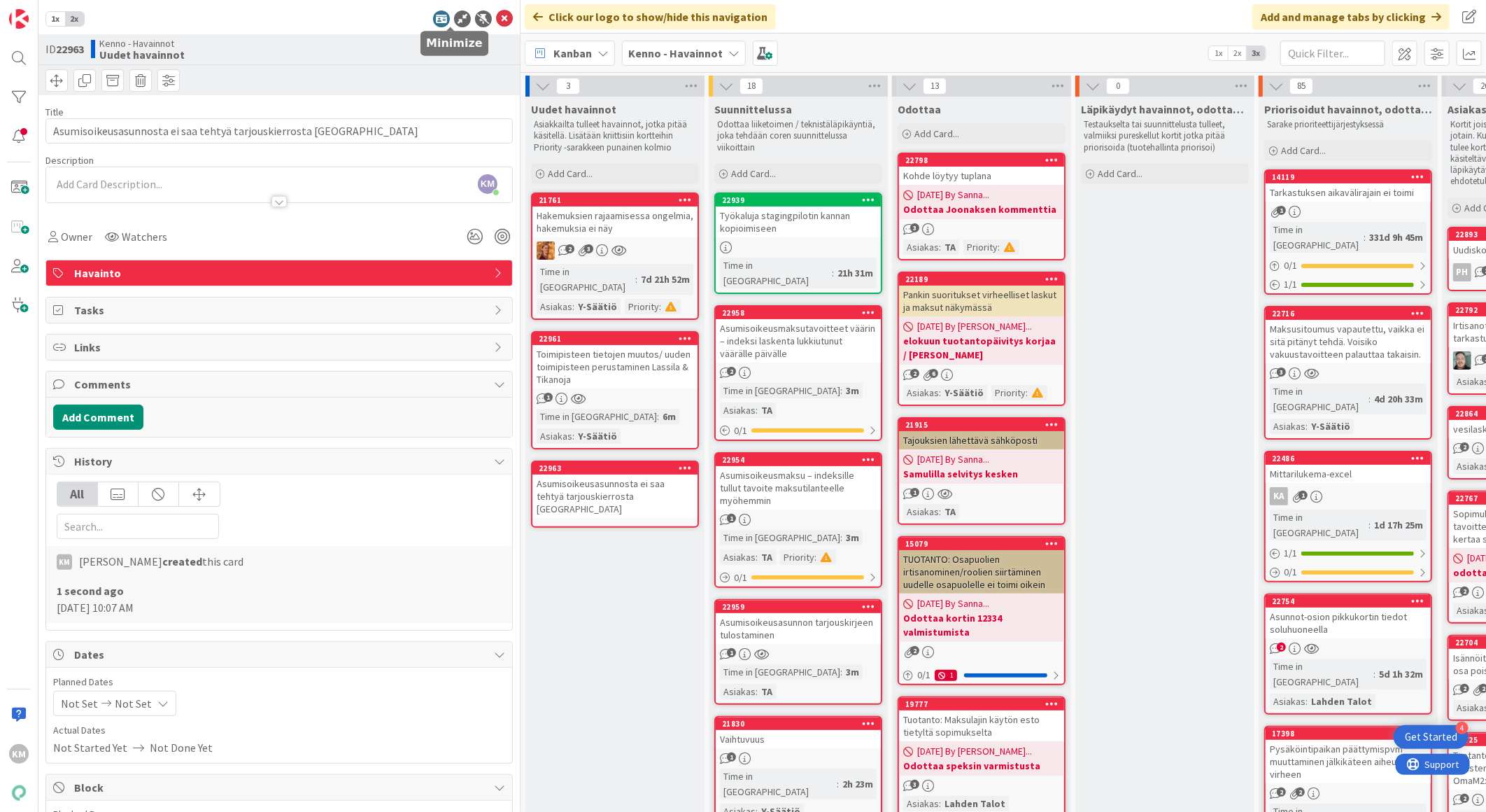
click at [454, 18] on icon at bounding box center [463, 19] width 17 height 17
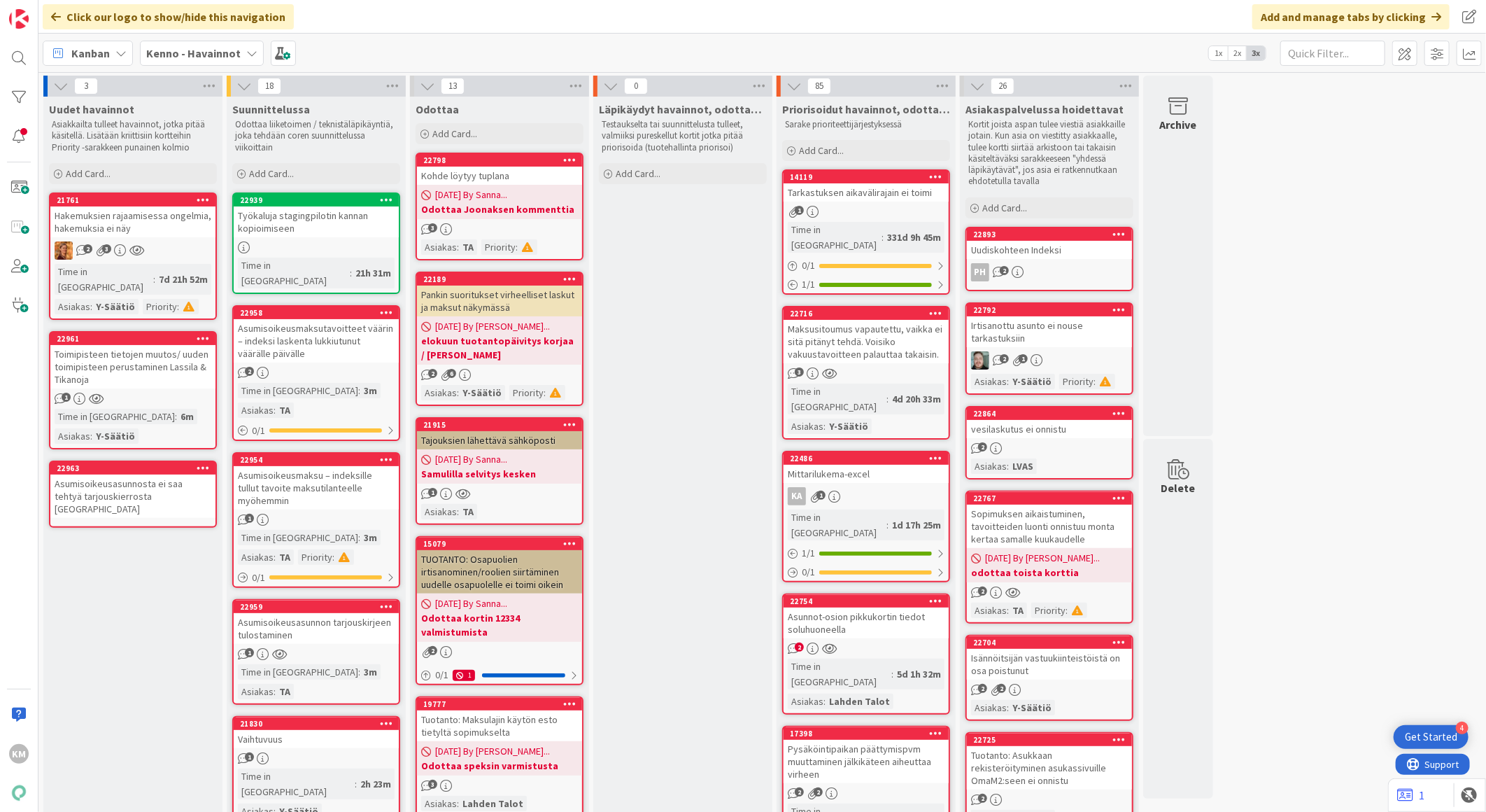
click at [160, 474] on div "Asumisoikeusasunnosta ei saa tehtyä tarjouskierrosta [GEOGRAPHIC_DATA]" at bounding box center [133, 496] width 165 height 43
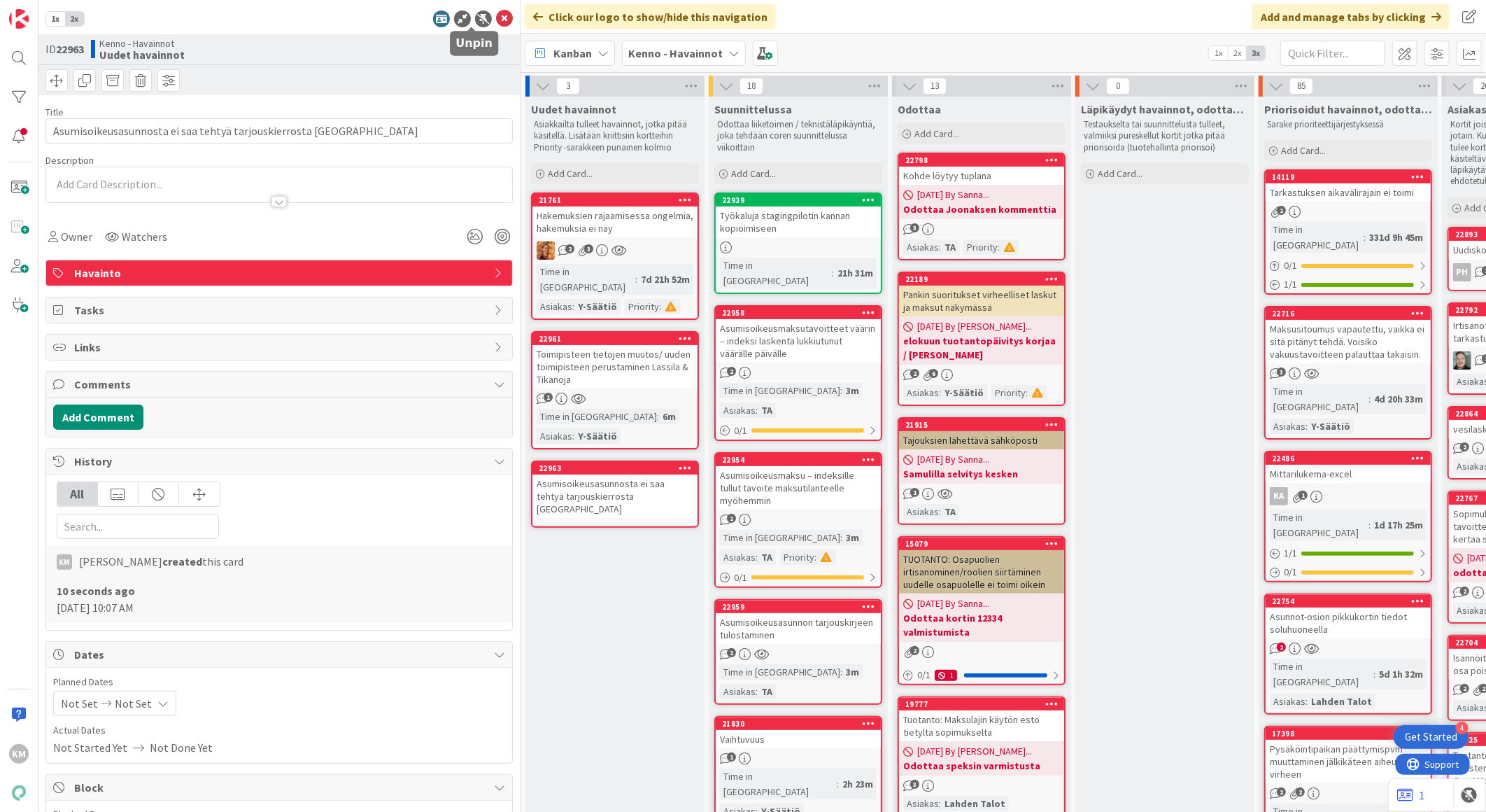
click at [475, 23] on div at bounding box center [483, 19] width 17 height 17
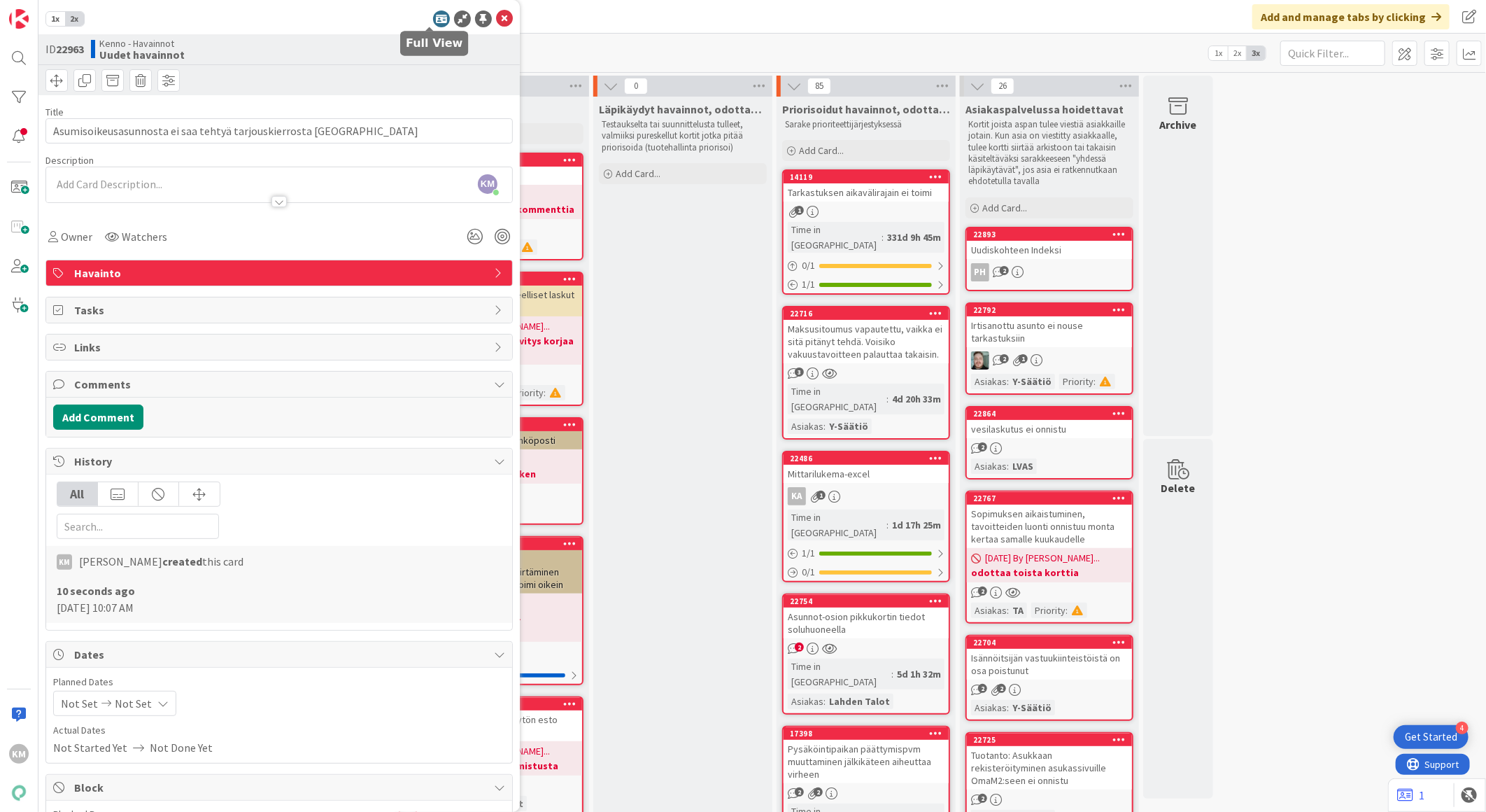
click at [433, 21] on icon at bounding box center [441, 19] width 17 height 17
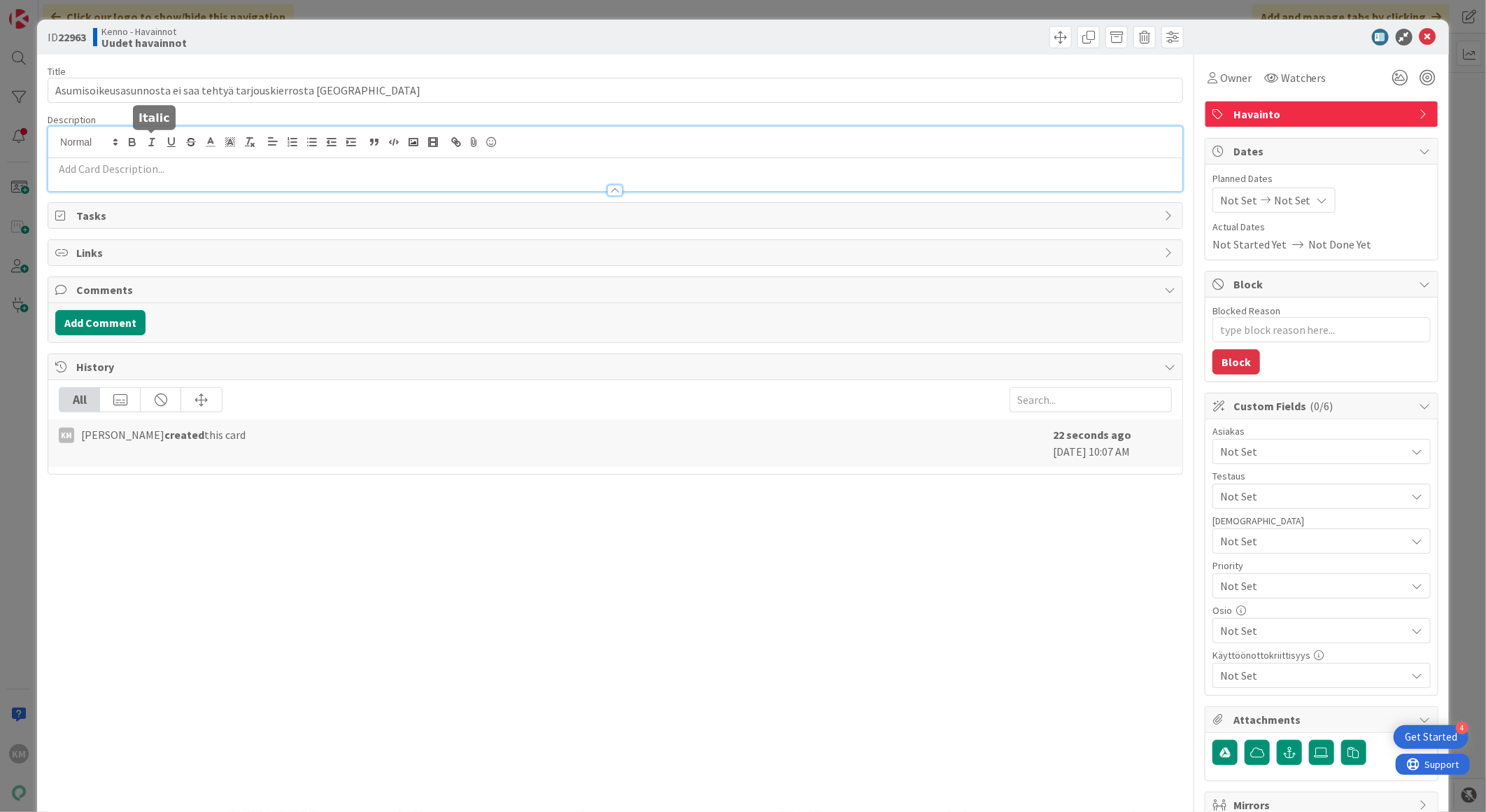
click at [143, 140] on div at bounding box center [615, 159] width 1134 height 65
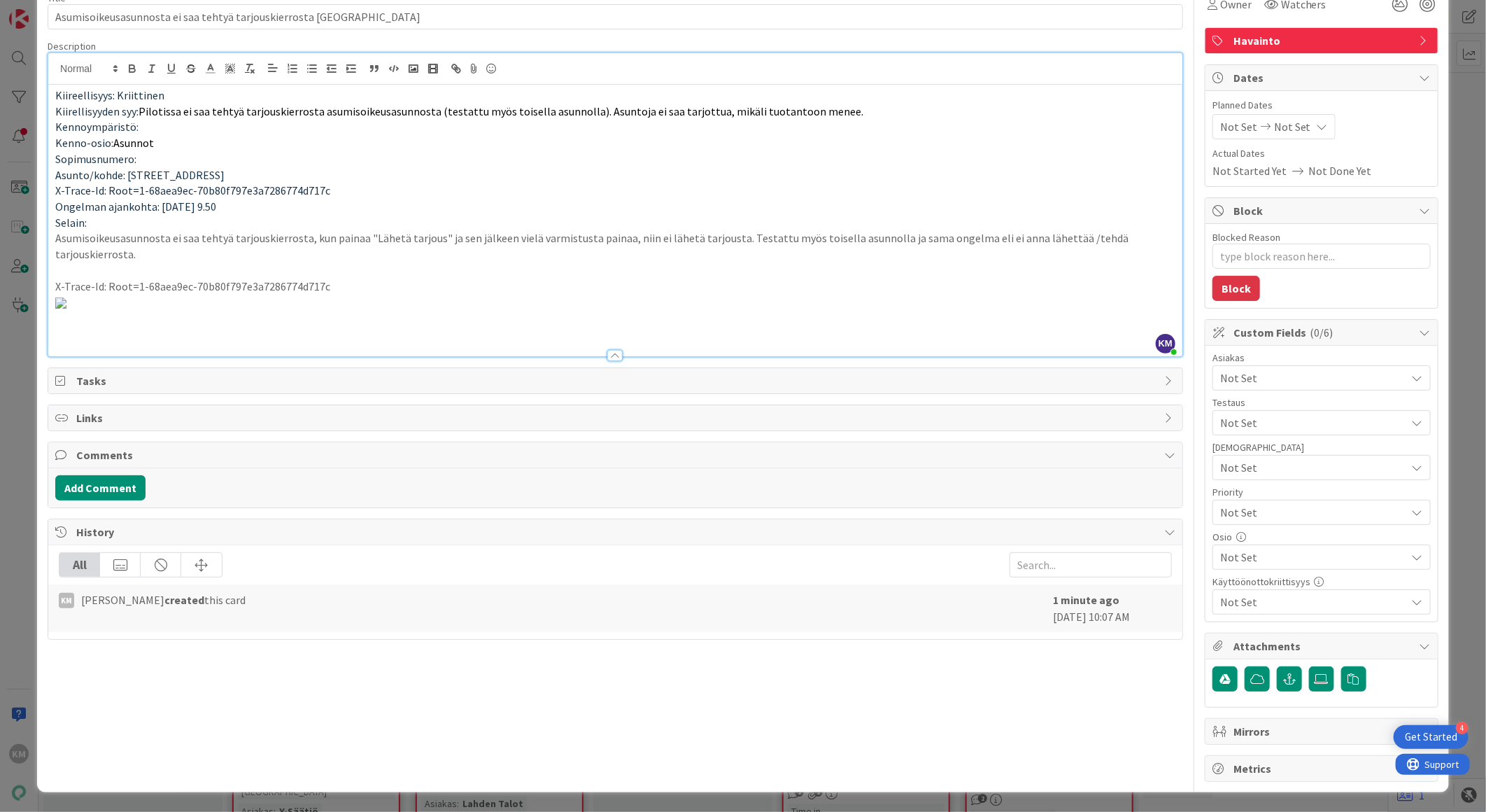
scroll to position [616, 0]
click at [109, 500] on button "Add Comment" at bounding box center [100, 487] width 90 height 25
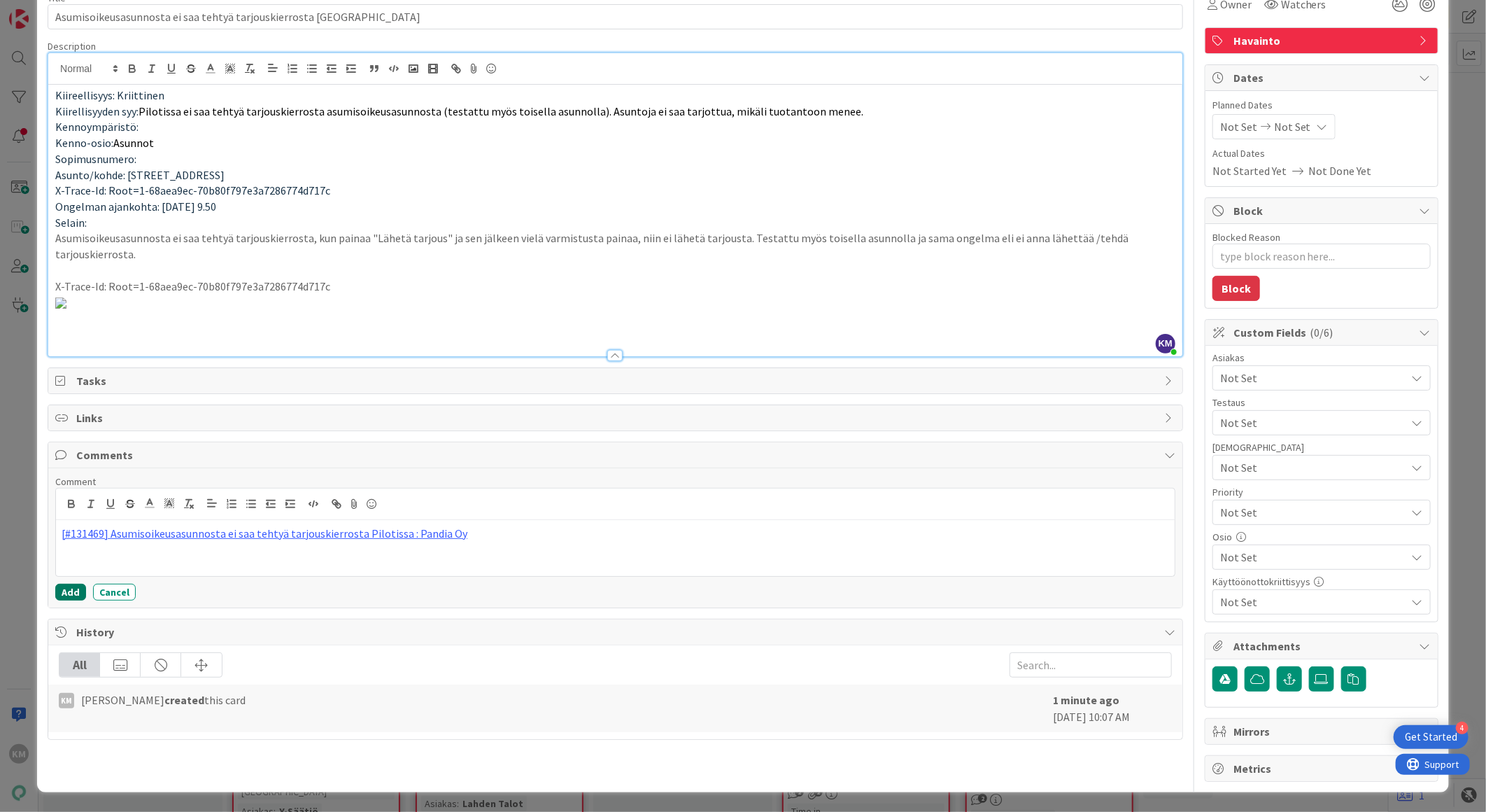
click at [68, 601] on button "Add" at bounding box center [70, 592] width 31 height 17
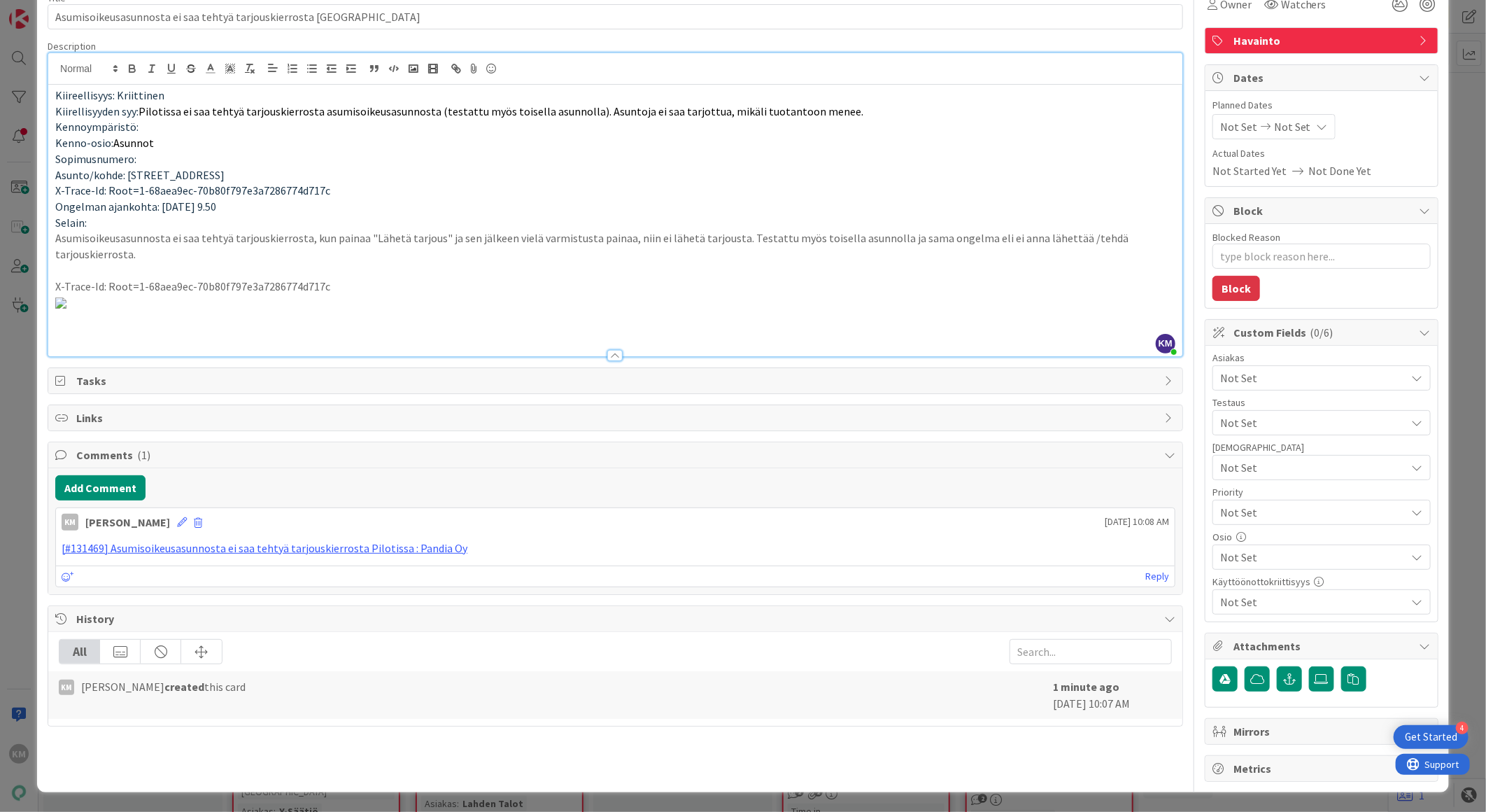
scroll to position [0, 0]
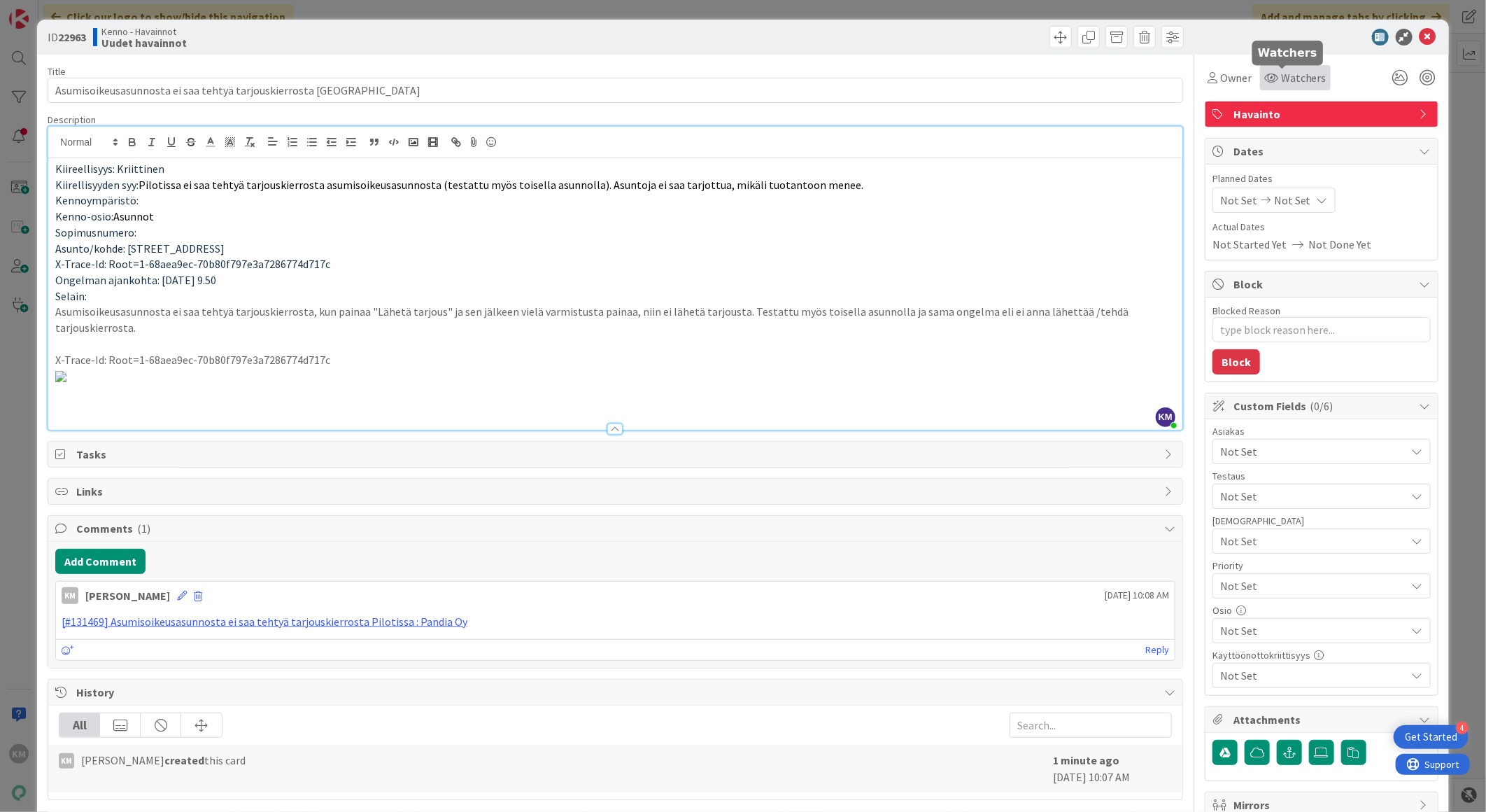
click at [1282, 75] on span "Watchers" at bounding box center [1304, 78] width 45 height 17
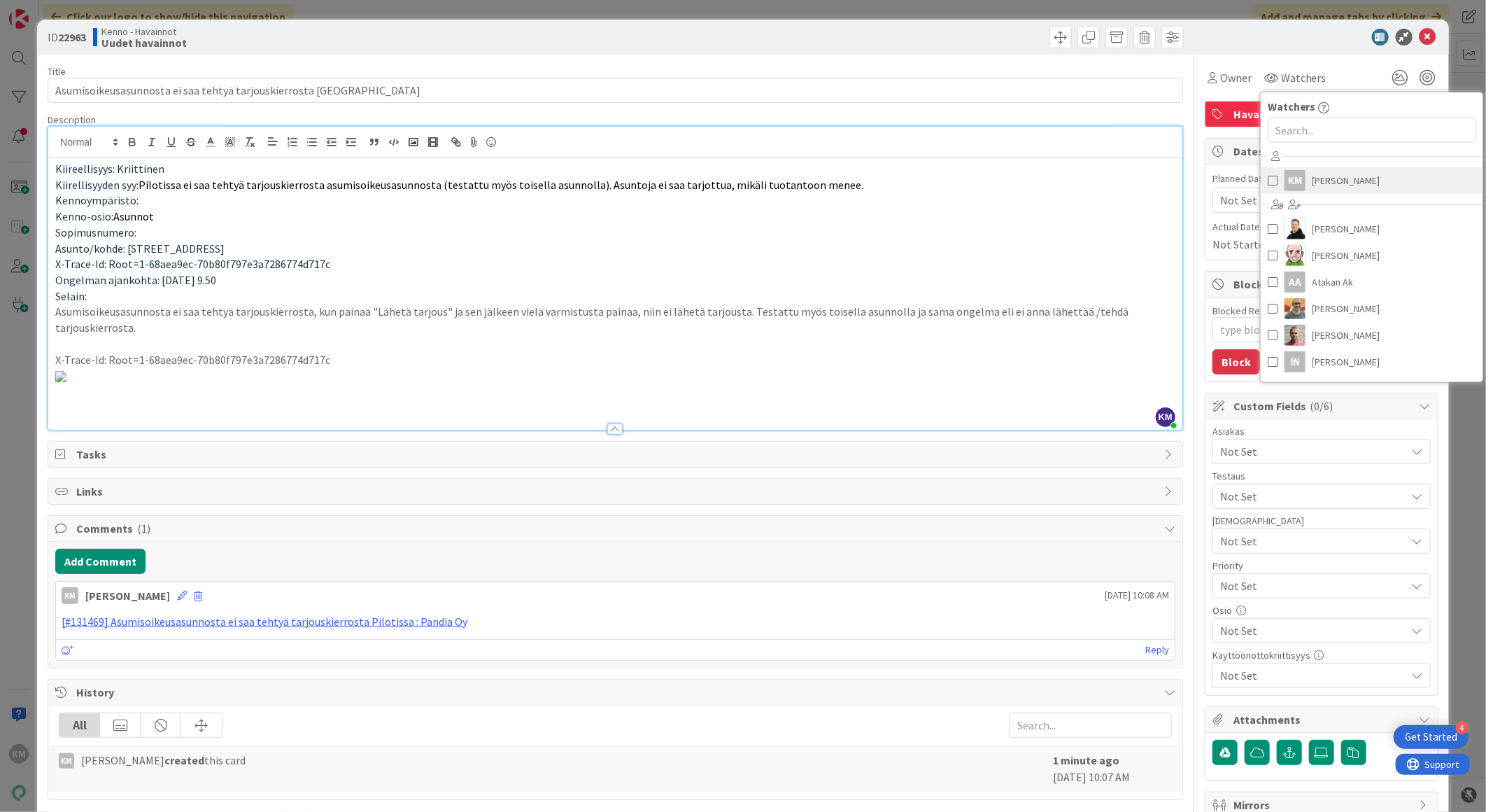
click at [1312, 177] on span "[PERSON_NAME]" at bounding box center [1346, 180] width 68 height 21
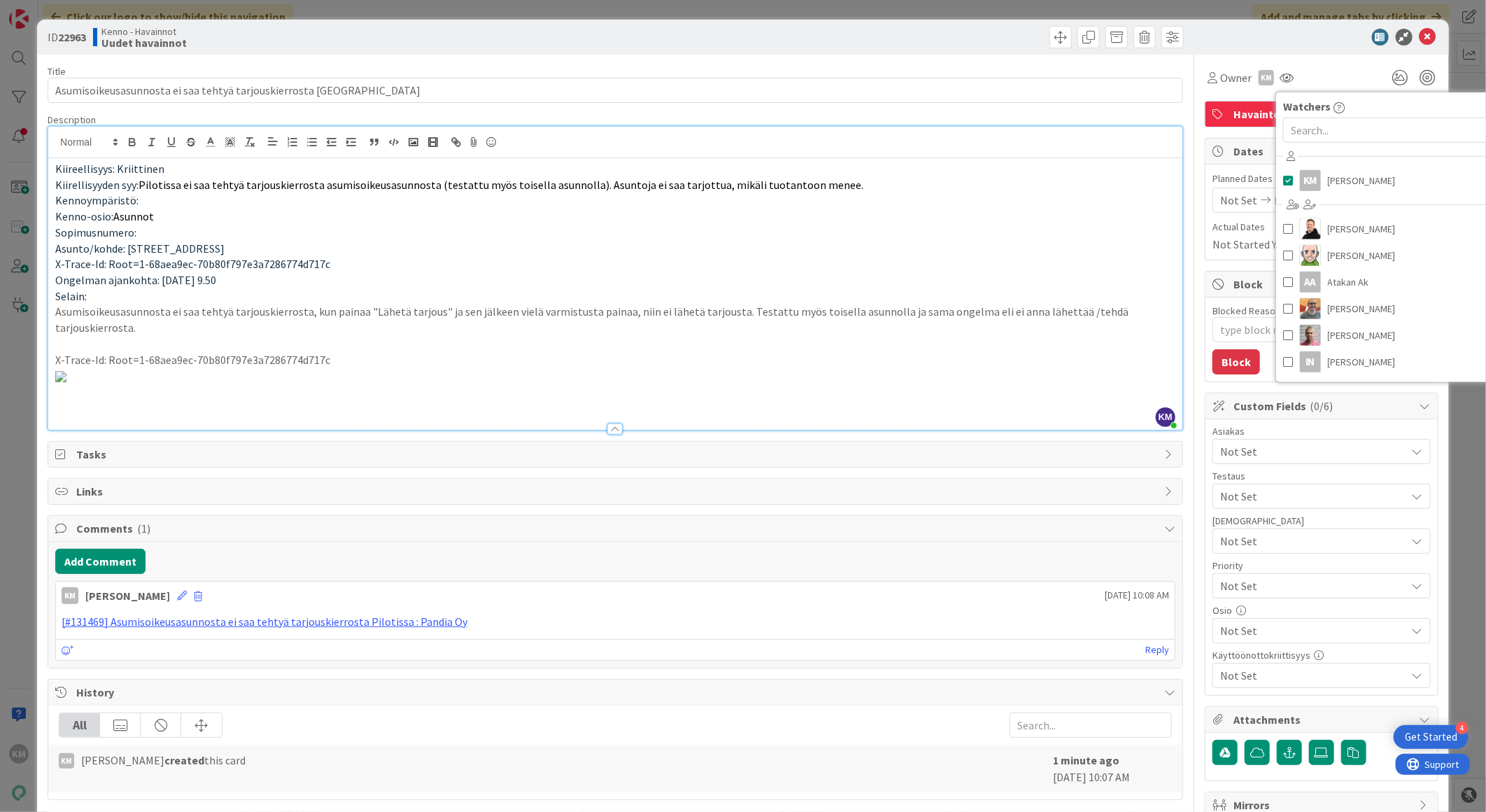
click at [1304, 38] on div at bounding box center [1315, 38] width 248 height 17
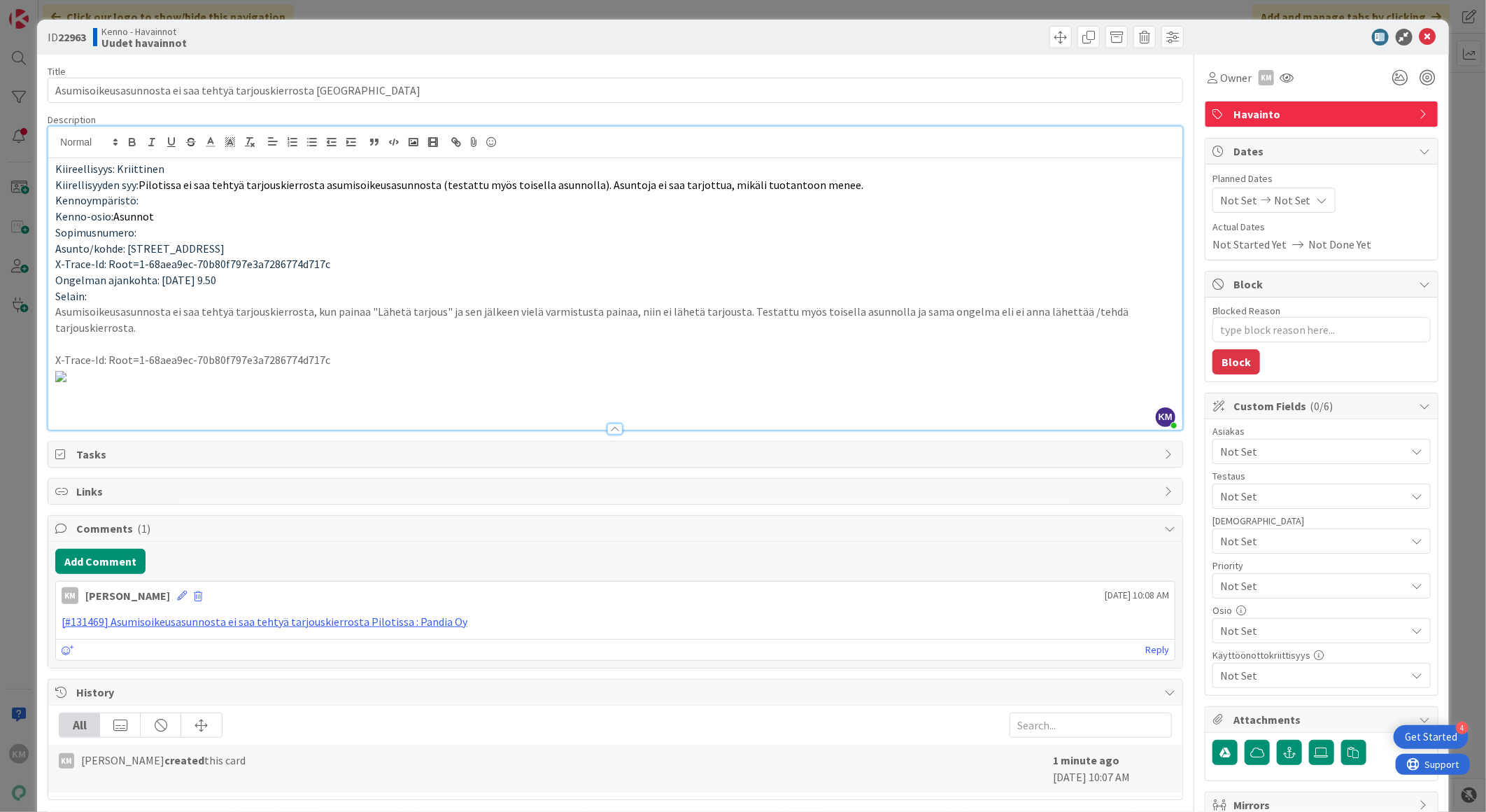
click at [1263, 455] on span "Not Set" at bounding box center [1313, 452] width 186 height 17
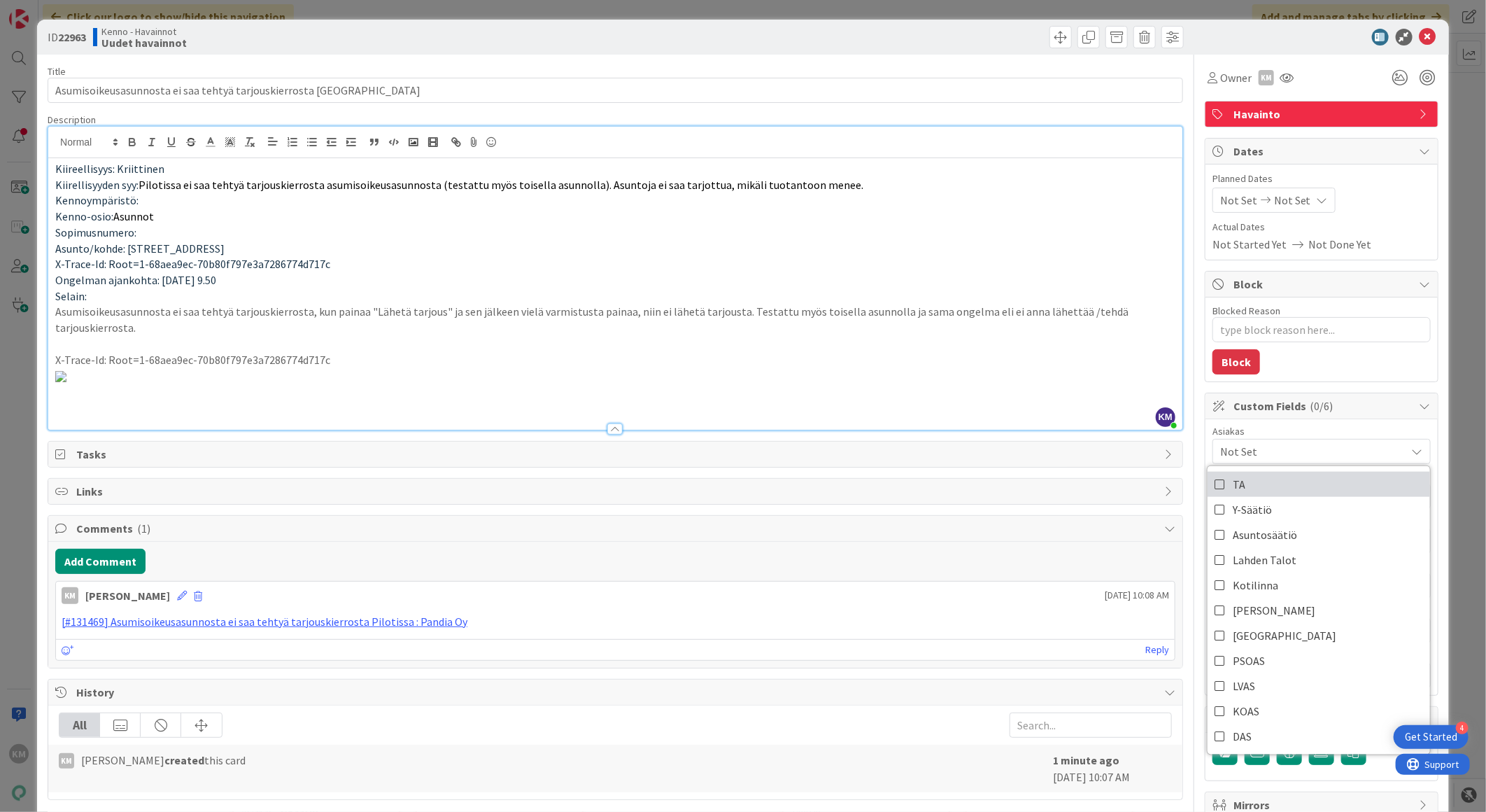
click at [1254, 488] on link "TA" at bounding box center [1319, 483] width 222 height 25
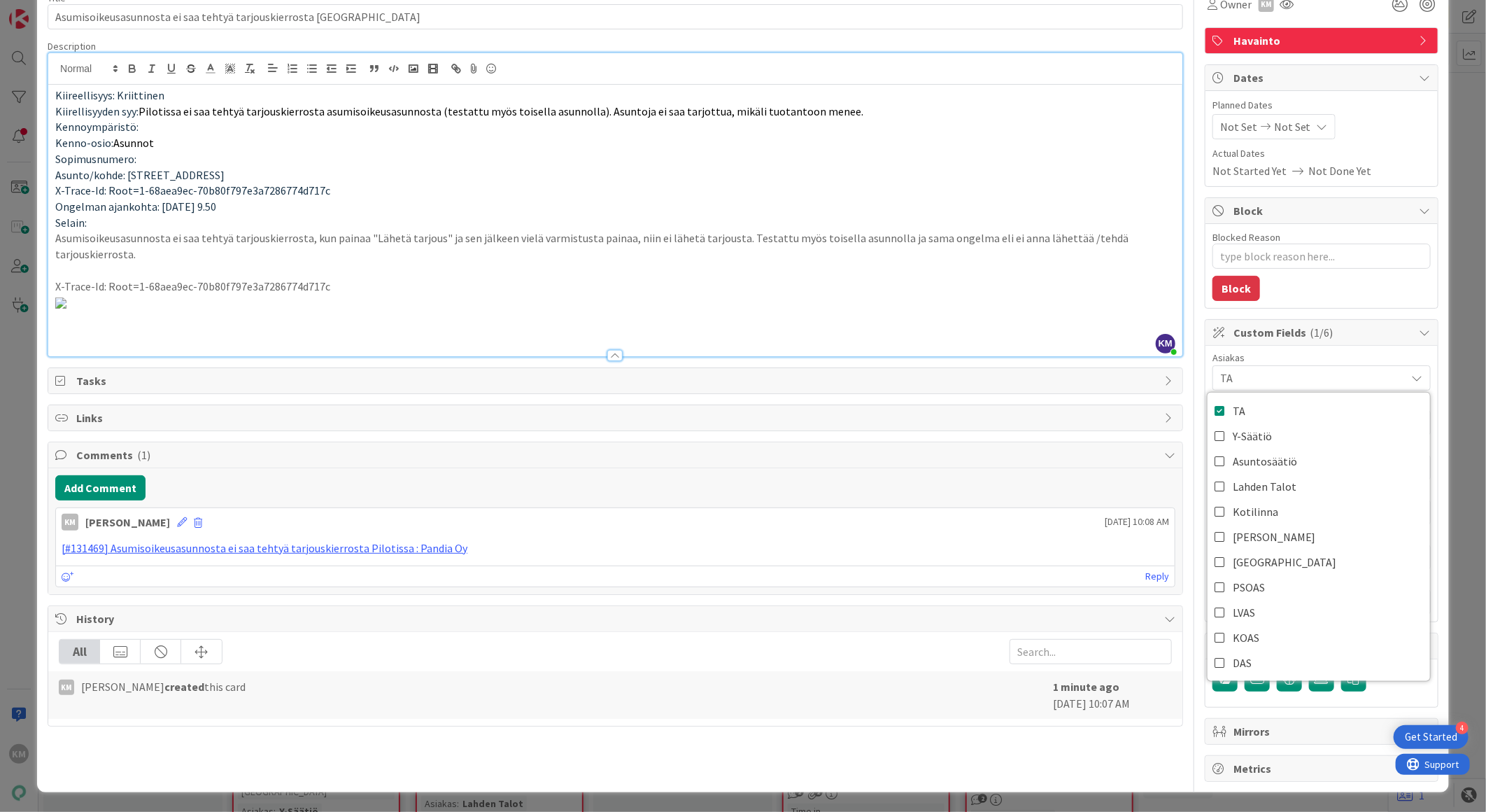
scroll to position [155, 0]
click at [1131, 151] on p "Sopimusnumero:" at bounding box center [615, 159] width 1120 height 16
click at [1239, 502] on span "Not Set" at bounding box center [1310, 512] width 179 height 20
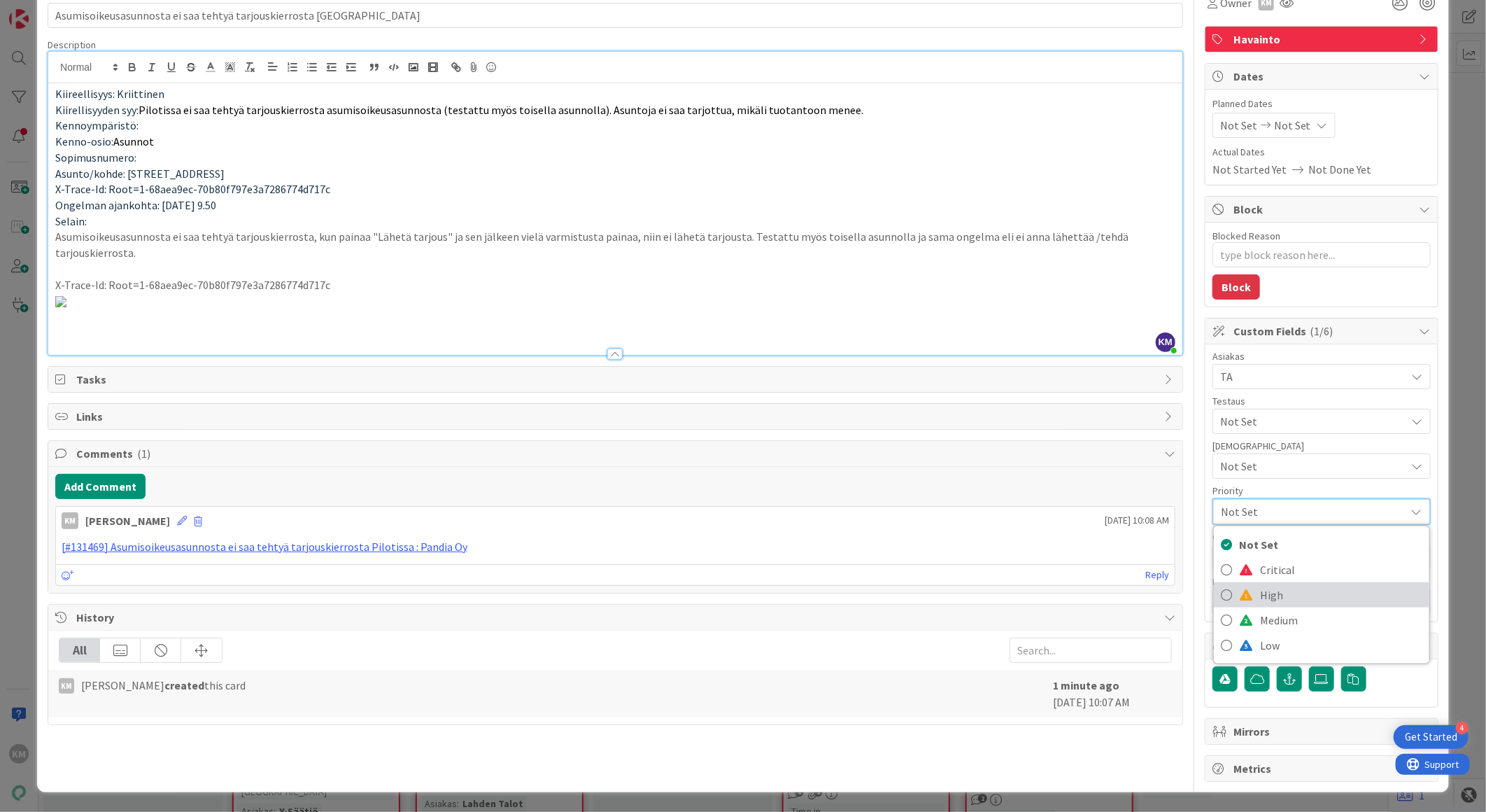
click at [1261, 584] on span "High" at bounding box center [1341, 594] width 162 height 21
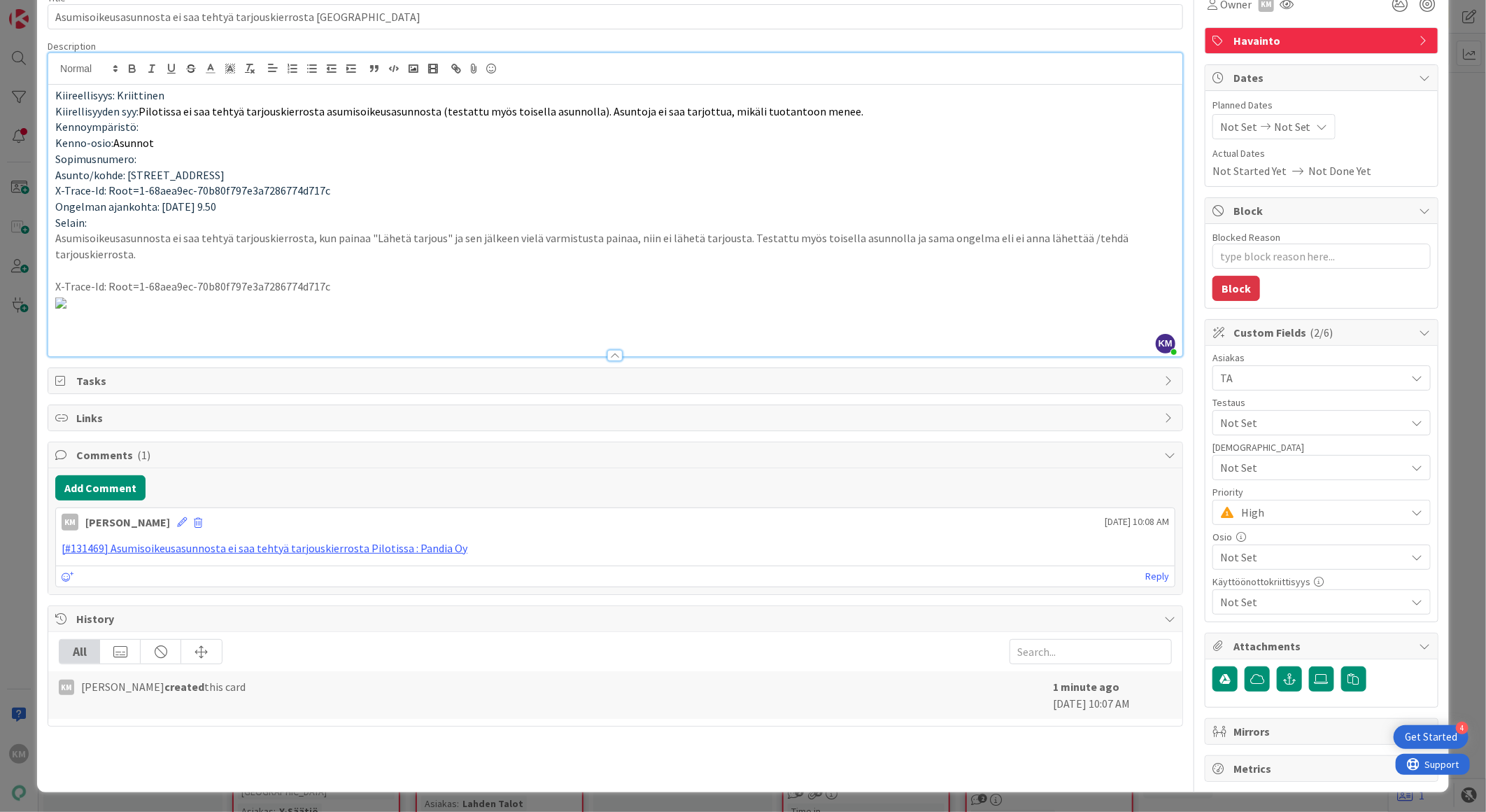
scroll to position [0, 0]
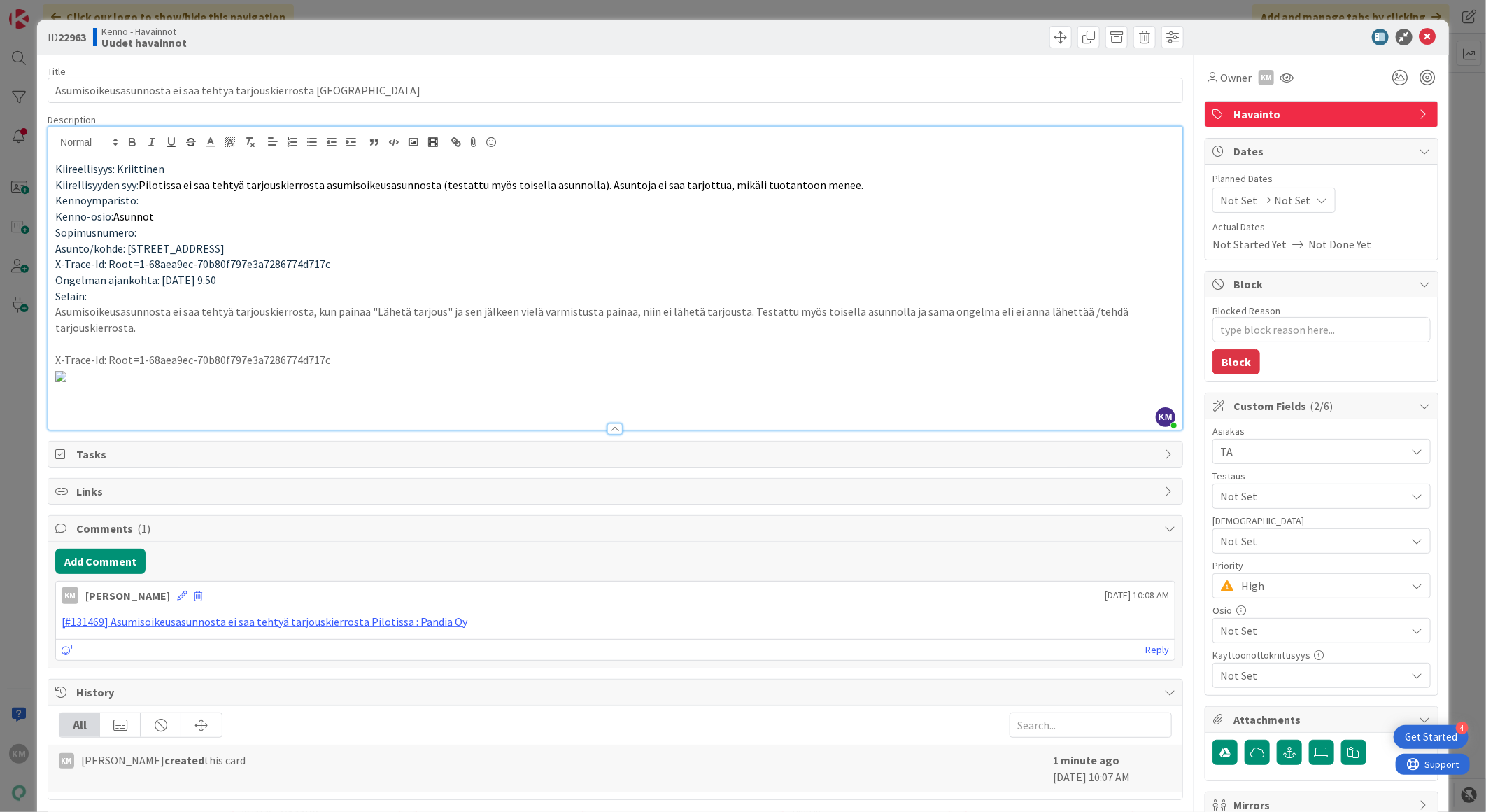
click at [78, 38] on b "22963" at bounding box center [72, 37] width 28 height 14
copy b "22963"
click at [1420, 32] on icon at bounding box center [1429, 38] width 17 height 17
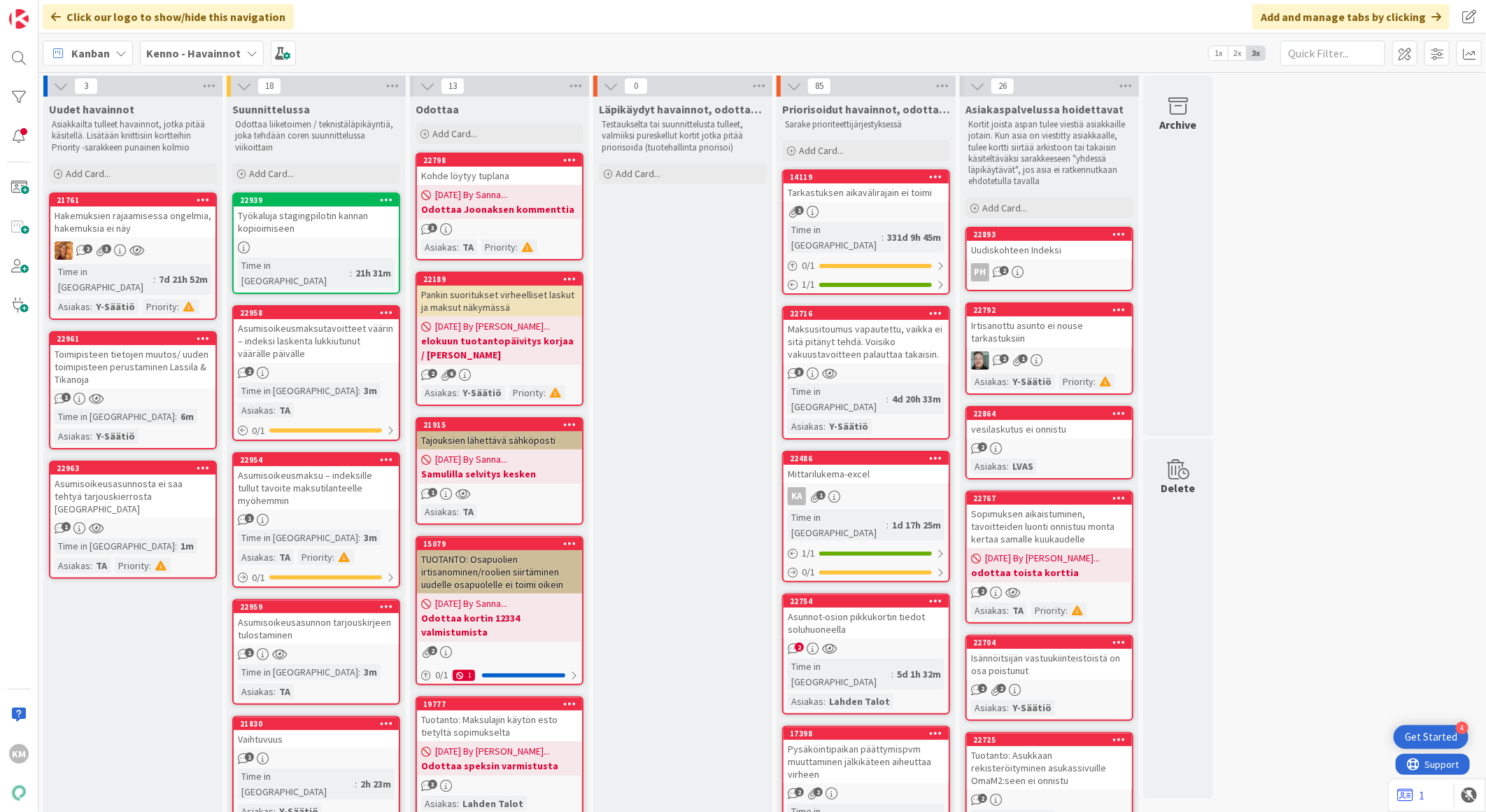
click at [134, 481] on div "Asumisoikeusasunnosta ei saa tehtyä tarjouskierrosta [GEOGRAPHIC_DATA]" at bounding box center [133, 496] width 165 height 43
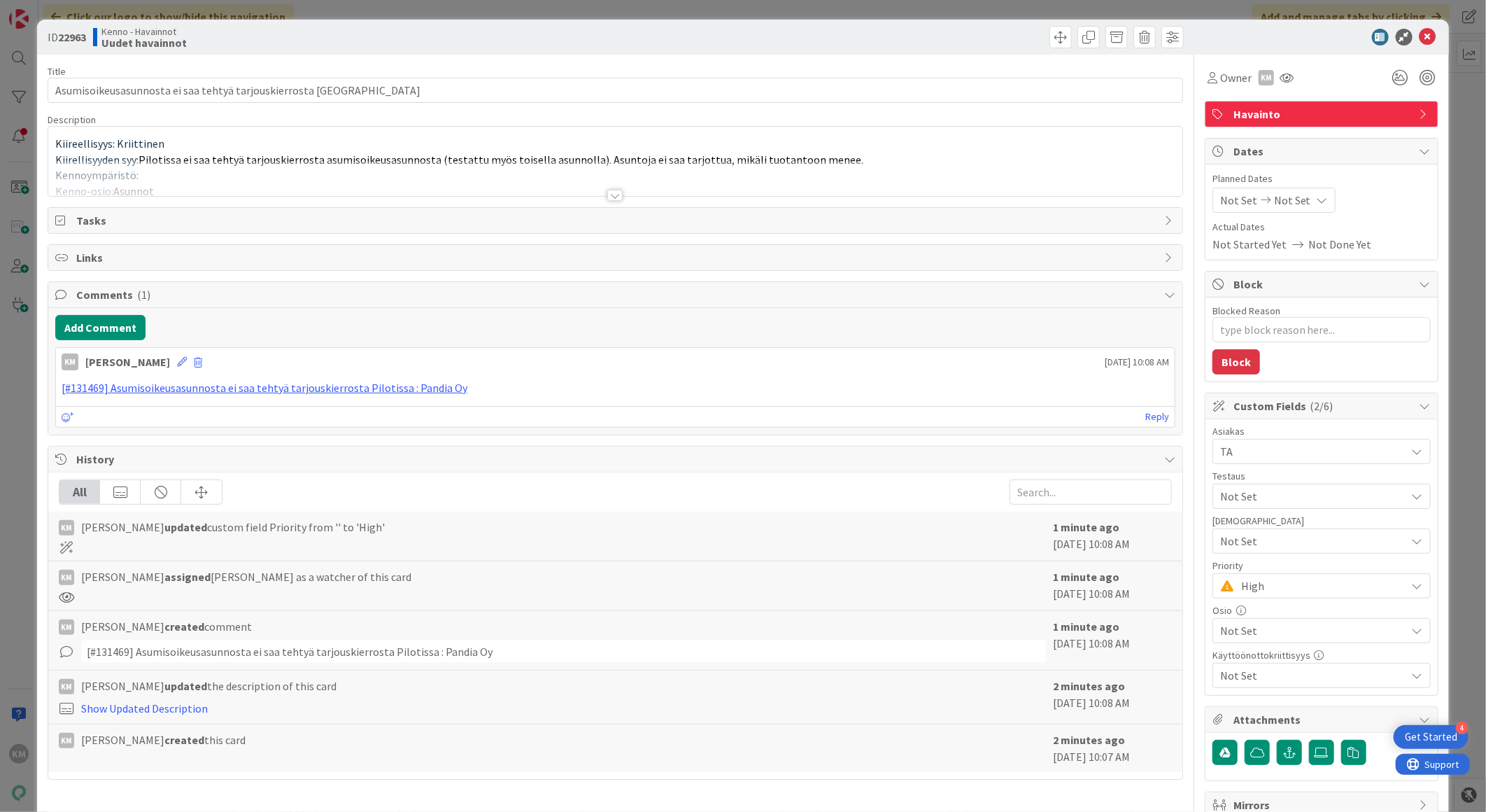
type textarea "x"
click at [607, 196] on div at bounding box center [615, 195] width 15 height 11
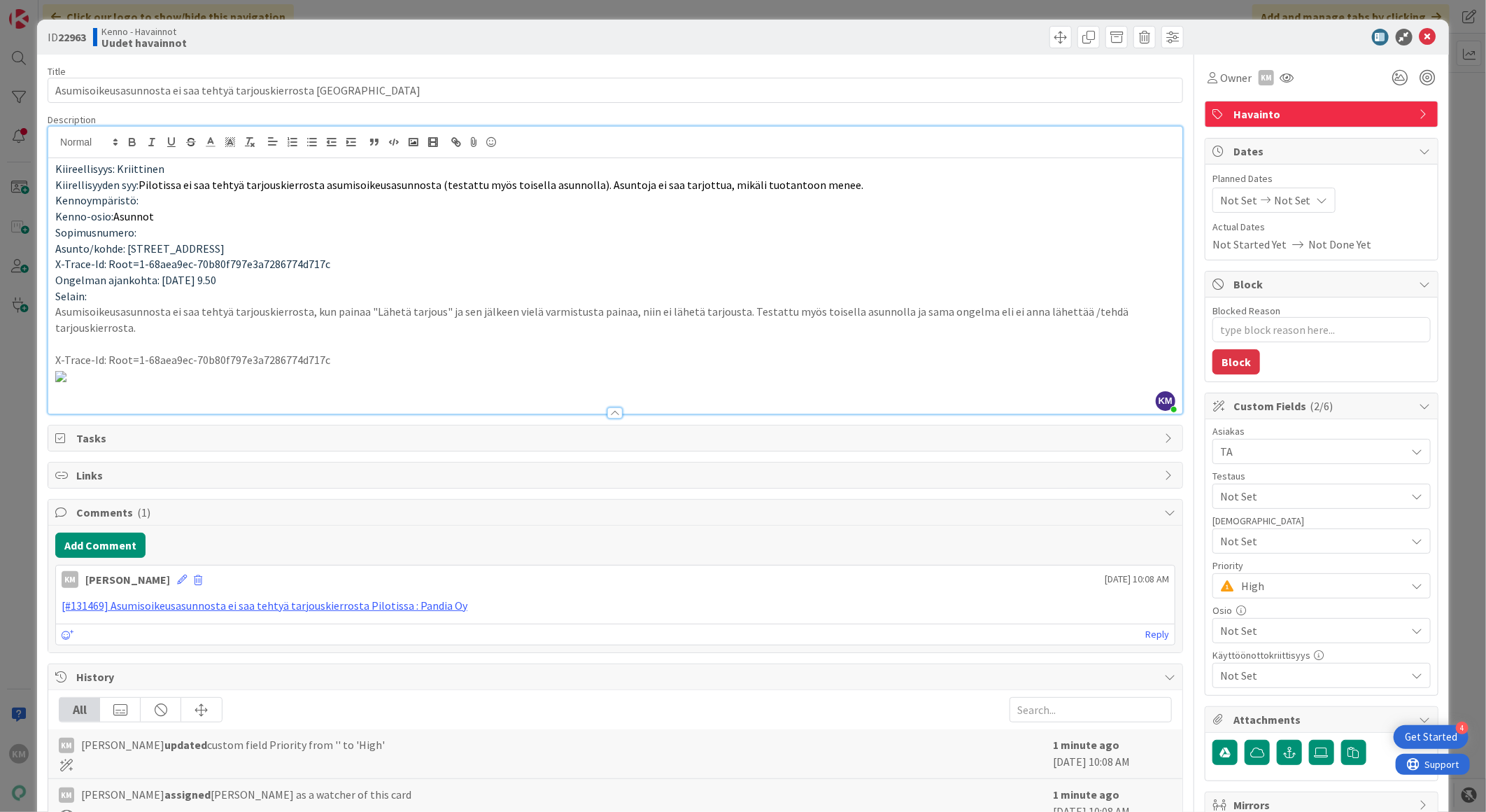
click at [175, 203] on p "Kennoympäristö:" at bounding box center [615, 200] width 1120 height 16
type textarea "x"
click at [1420, 40] on icon at bounding box center [1429, 38] width 17 height 17
